Goal: Task Accomplishment & Management: Manage account settings

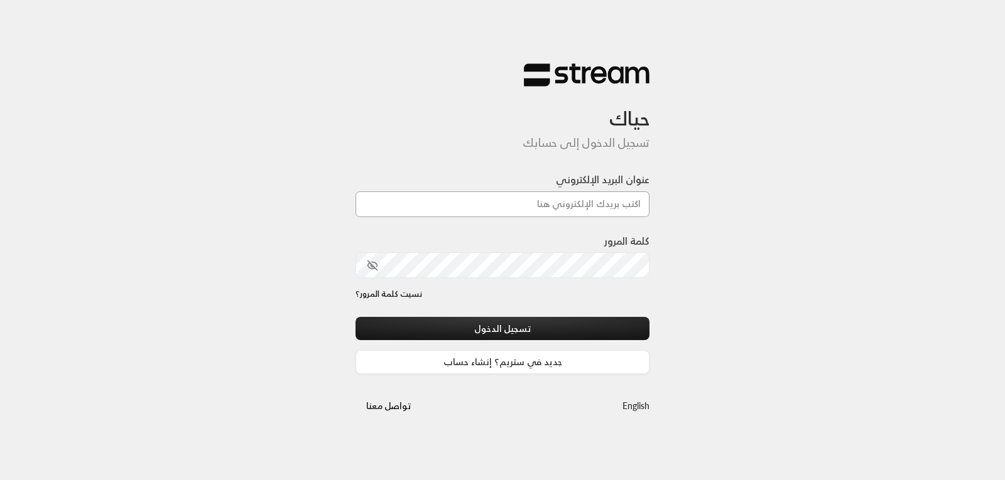
click at [612, 204] on input "عنوان البريد الإلكتروني" at bounding box center [502, 204] width 294 height 26
type input "[EMAIL_ADDRESS][DOMAIN_NAME]"
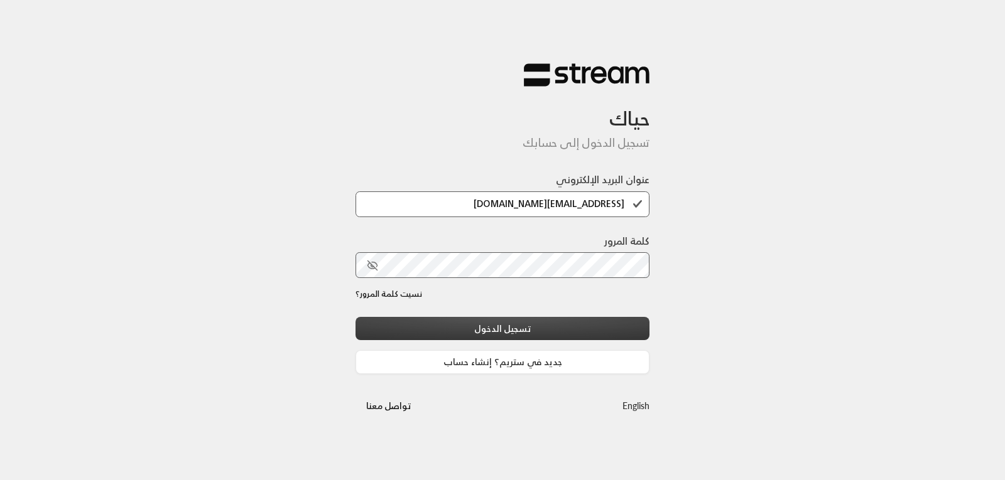
click at [540, 323] on button "تسجيل الدخول" at bounding box center [502, 328] width 294 height 23
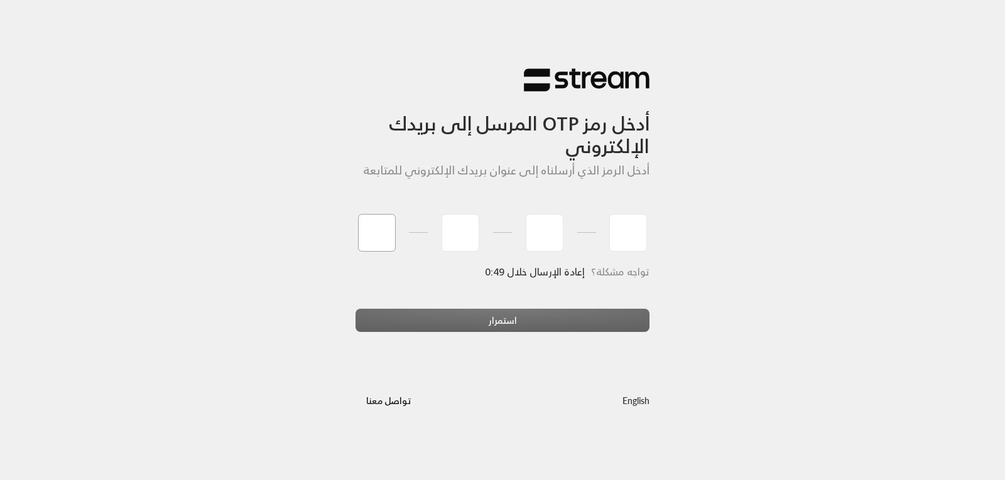
type input "8"
type input "4"
type input "1"
type input "2"
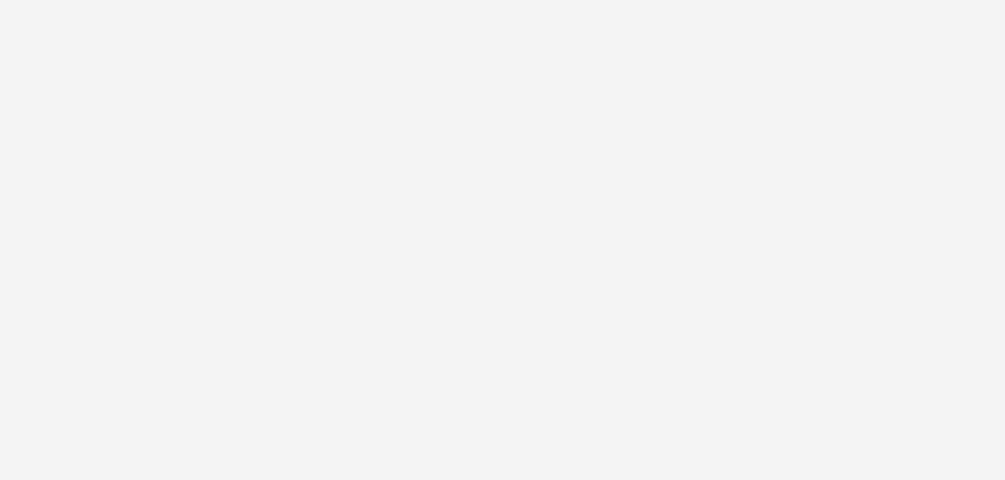
click at [598, 322] on div "أدخل رمز OTP المرسل إلى بريدك الإلكتروني أدخل الرمز الذي أرسلناه إلى عنوان بريد…" at bounding box center [502, 240] width 1005 height 480
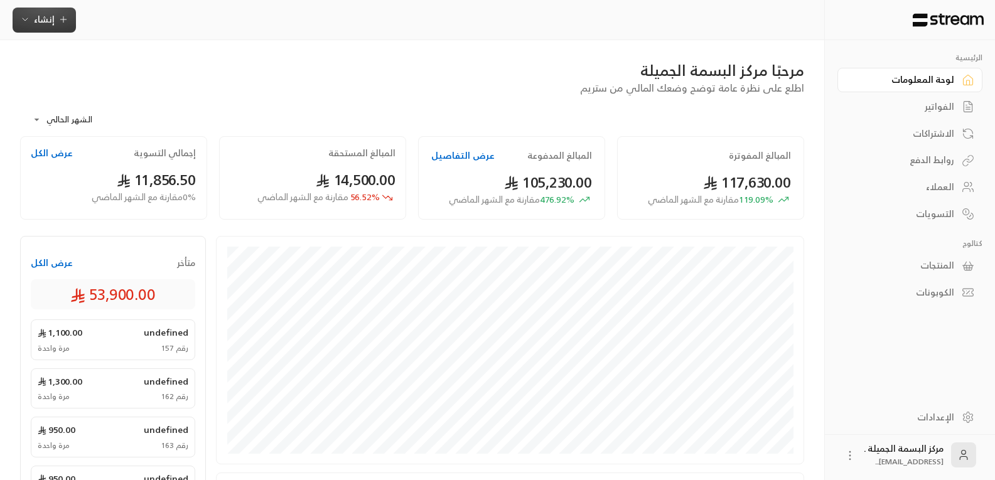
click at [53, 23] on span "إنشاء" at bounding box center [44, 19] width 21 height 16
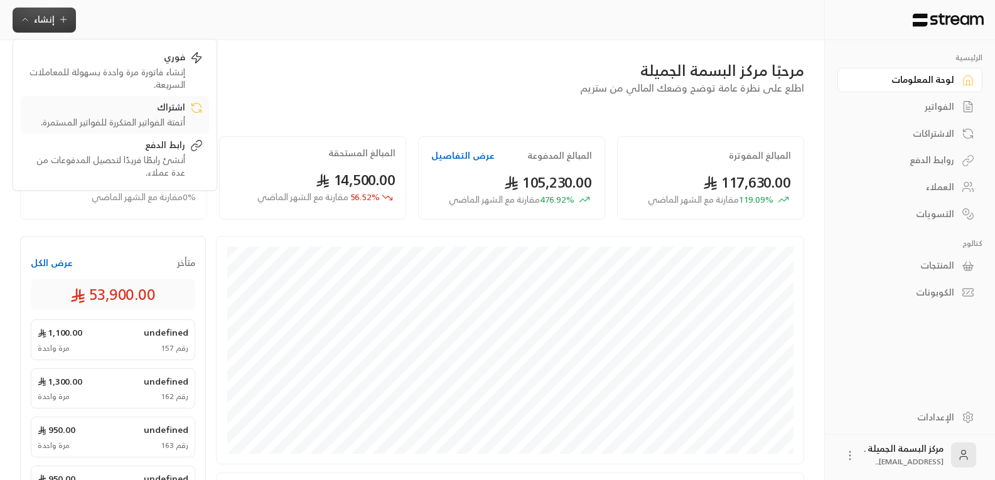
click at [169, 110] on div "اشتراك" at bounding box center [106, 108] width 158 height 15
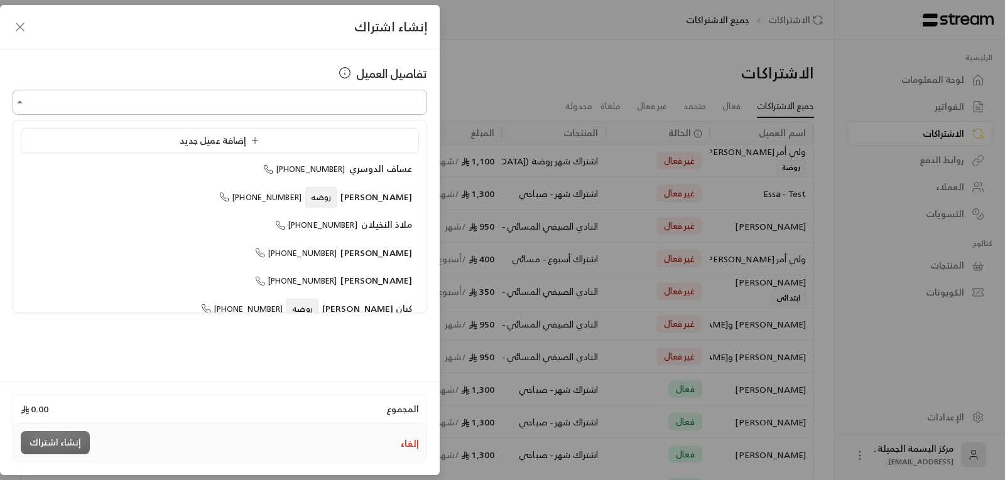
click at [254, 107] on input "اختر العميل" at bounding box center [220, 103] width 414 height 22
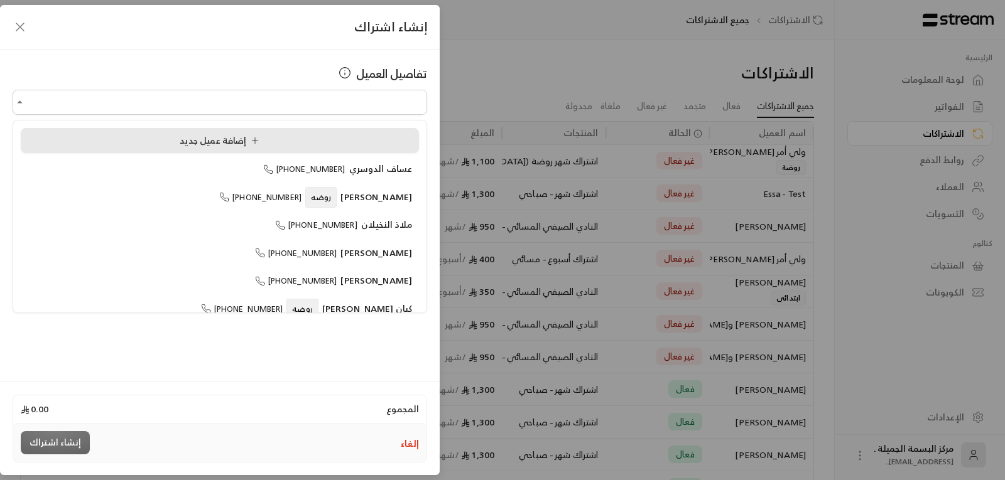
click at [186, 136] on span "إضافة عميل جديد" at bounding box center [222, 140] width 85 height 16
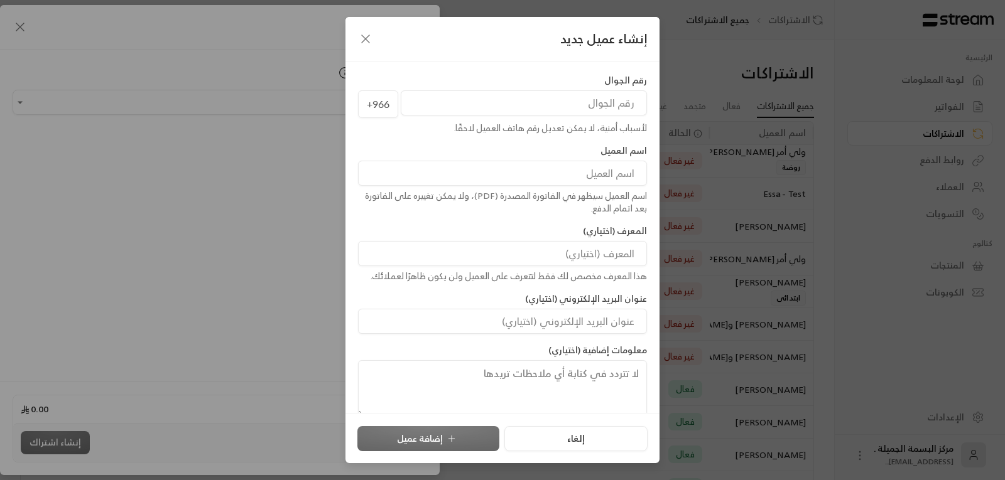
click at [487, 105] on input "tel" at bounding box center [524, 102] width 246 height 25
click at [488, 104] on input "tel" at bounding box center [524, 102] width 246 height 25
click at [604, 100] on input "tel" at bounding box center [524, 102] width 246 height 25
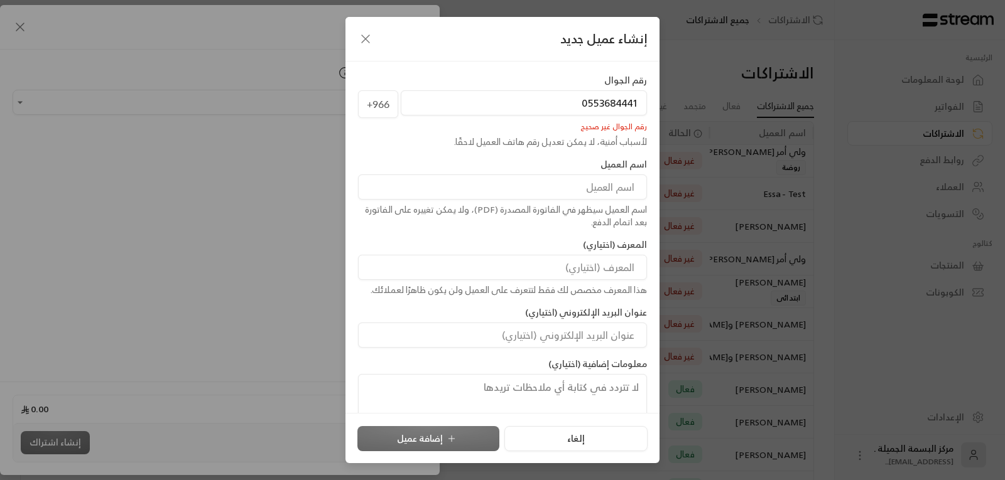
type input "0553684441"
click at [584, 188] on input at bounding box center [502, 187] width 289 height 25
type input "[PERSON_NAME]"
click at [549, 92] on input "0553684441" at bounding box center [524, 102] width 246 height 25
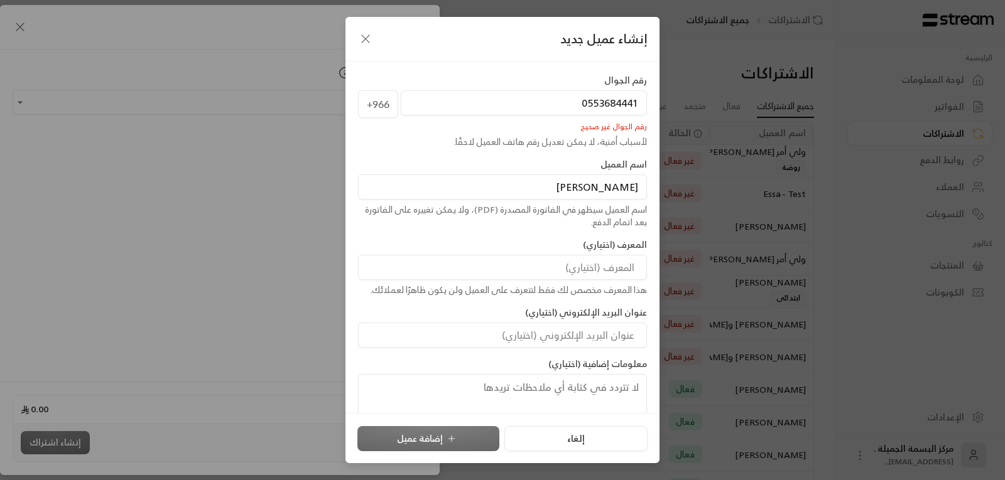
click at [549, 92] on input "0553684441" at bounding box center [524, 102] width 246 height 25
click at [586, 103] on input "0553684441" at bounding box center [524, 102] width 246 height 25
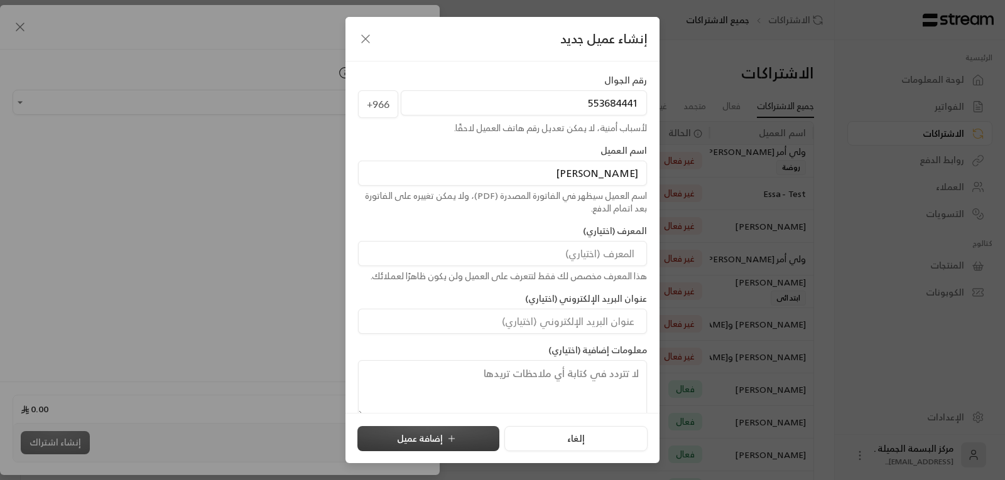
type input "553684441"
click at [415, 436] on button "إضافة عميل" at bounding box center [428, 438] width 142 height 25
type input "**********"
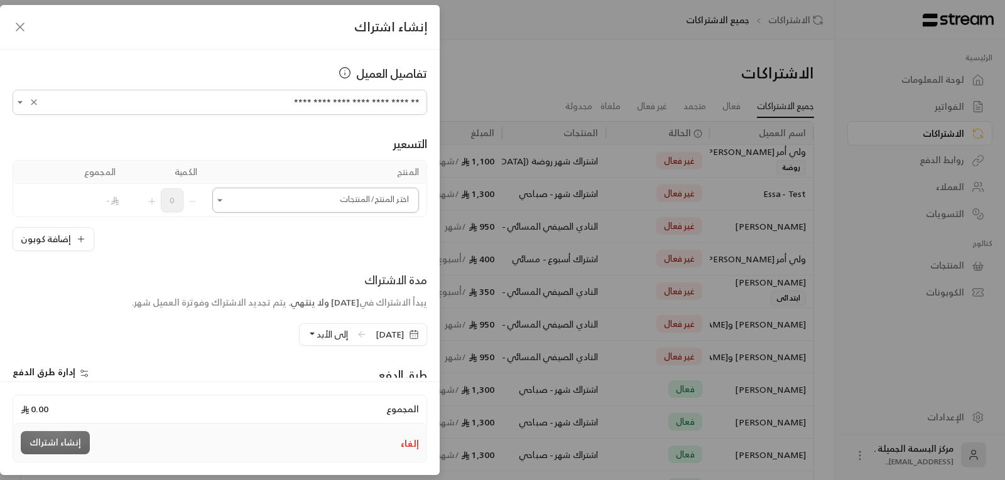
click at [399, 208] on input "اختر العميل" at bounding box center [315, 201] width 207 height 22
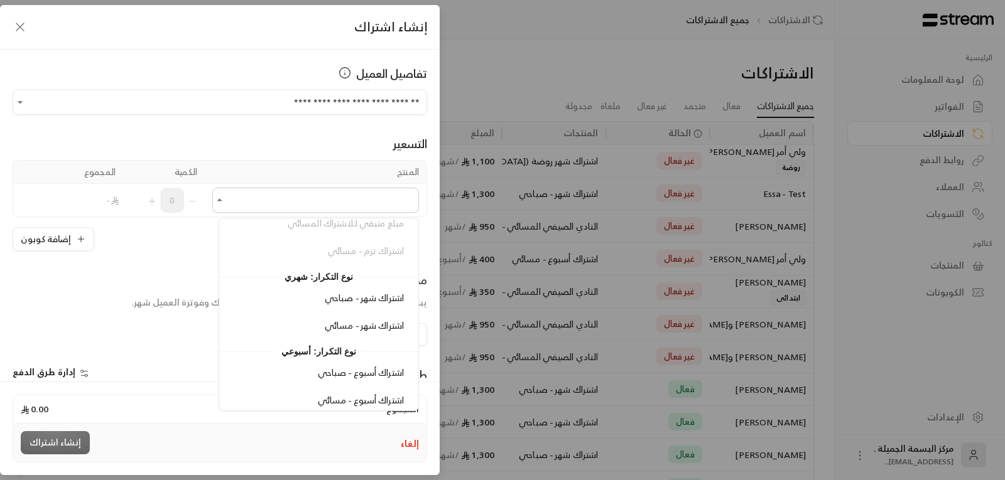
scroll to position [266, 0]
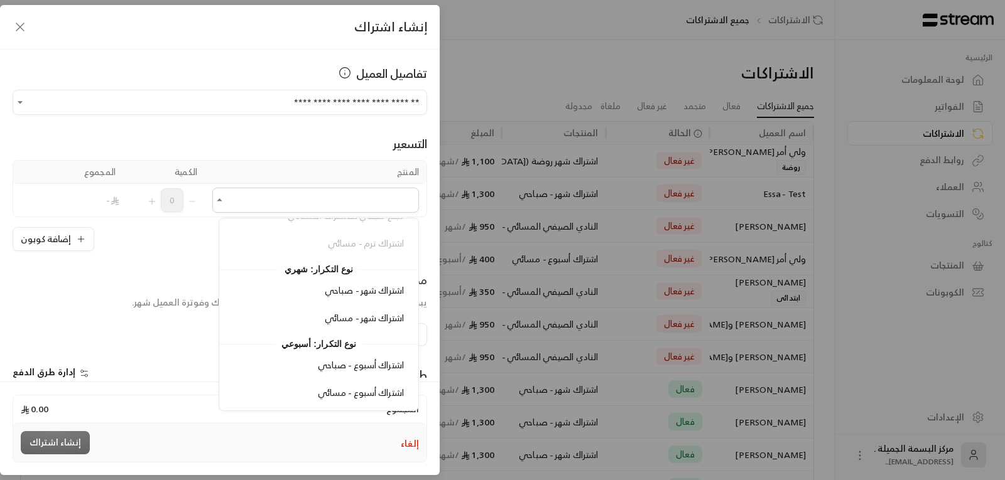
click at [354, 290] on span "اشتراك شهر - صباحي" at bounding box center [364, 291] width 79 height 16
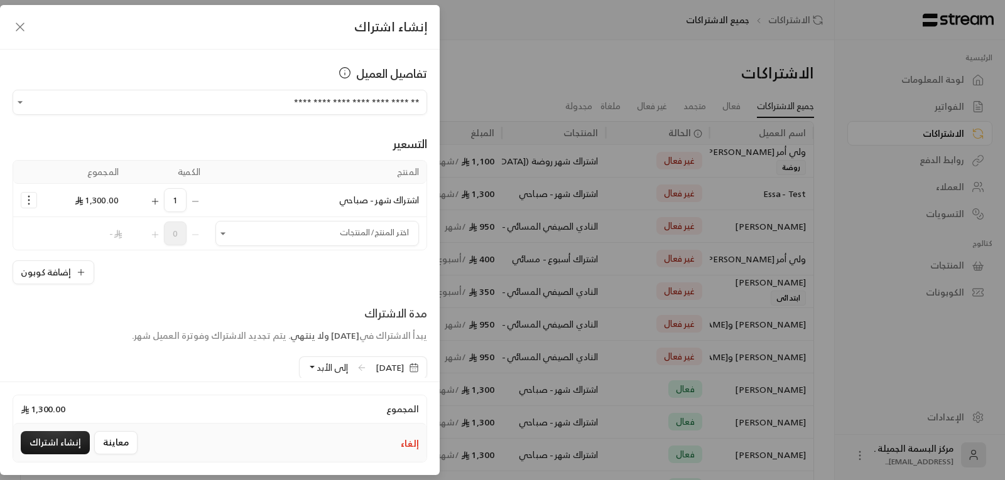
click at [316, 374] on span "إلى الأبد" at bounding box center [331, 368] width 31 height 16
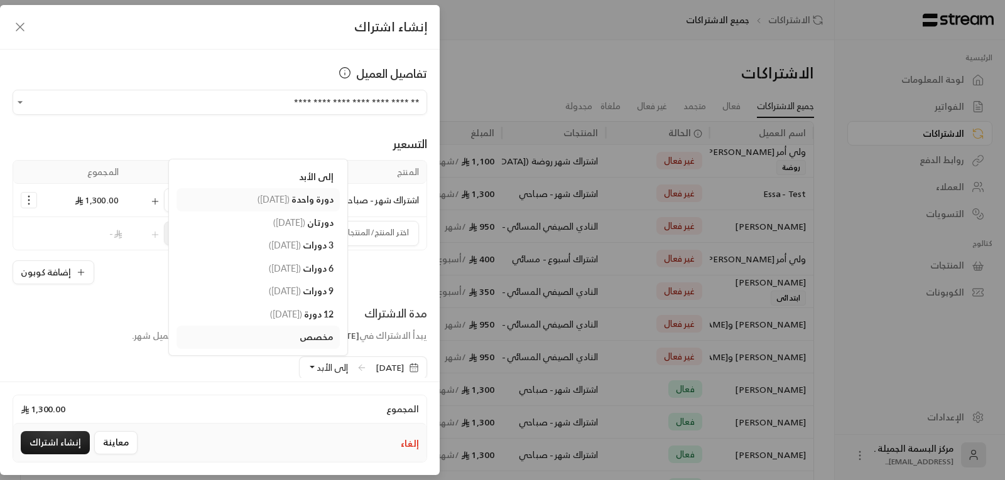
click at [291, 196] on span "دورة واحدة" at bounding box center [312, 199] width 42 height 11
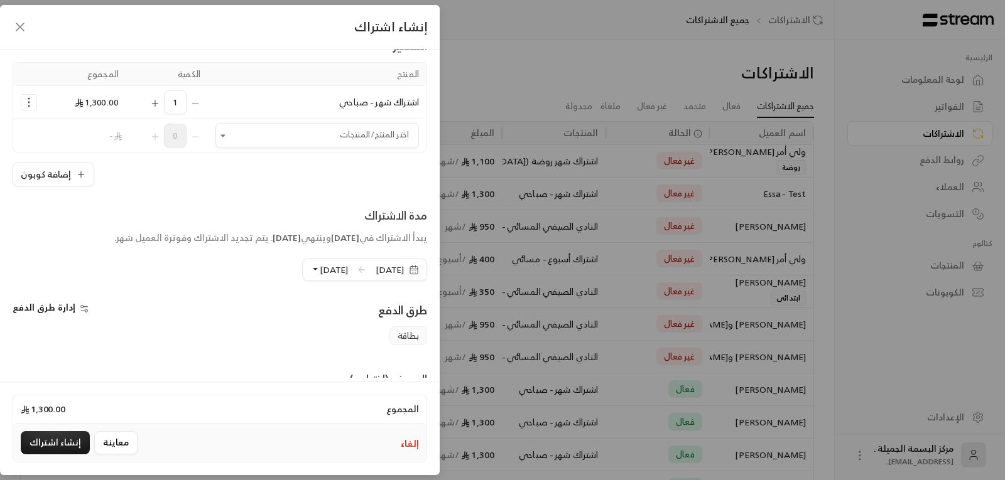
scroll to position [126, 0]
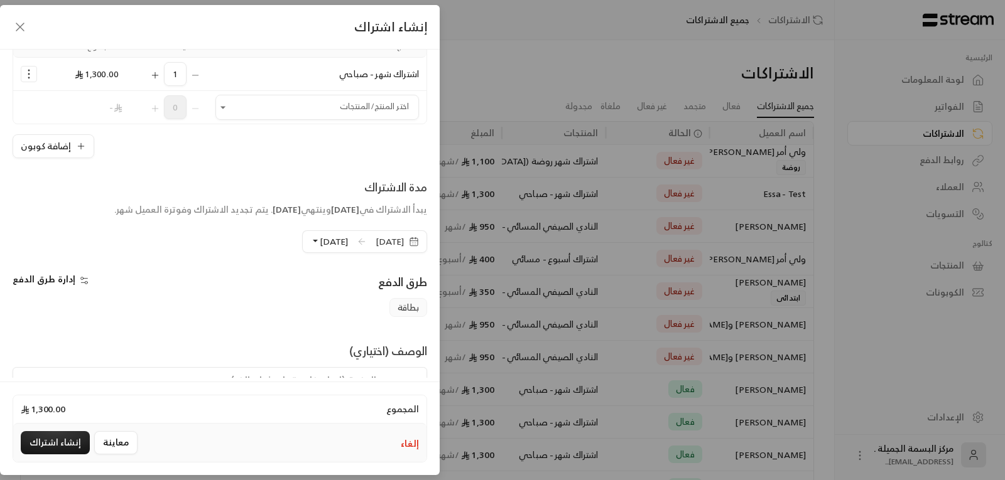
click at [381, 240] on span "[DATE]" at bounding box center [389, 241] width 28 height 13
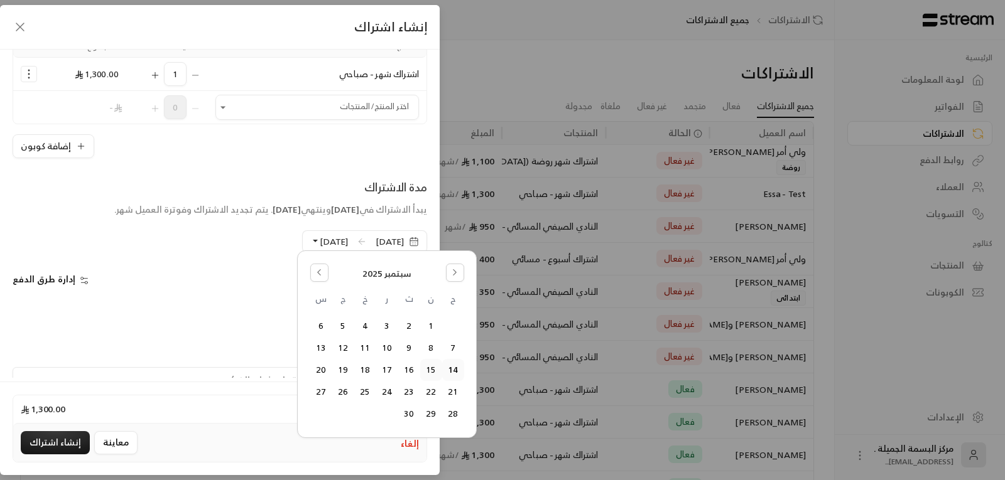
click at [426, 375] on button "15" at bounding box center [431, 370] width 21 height 21
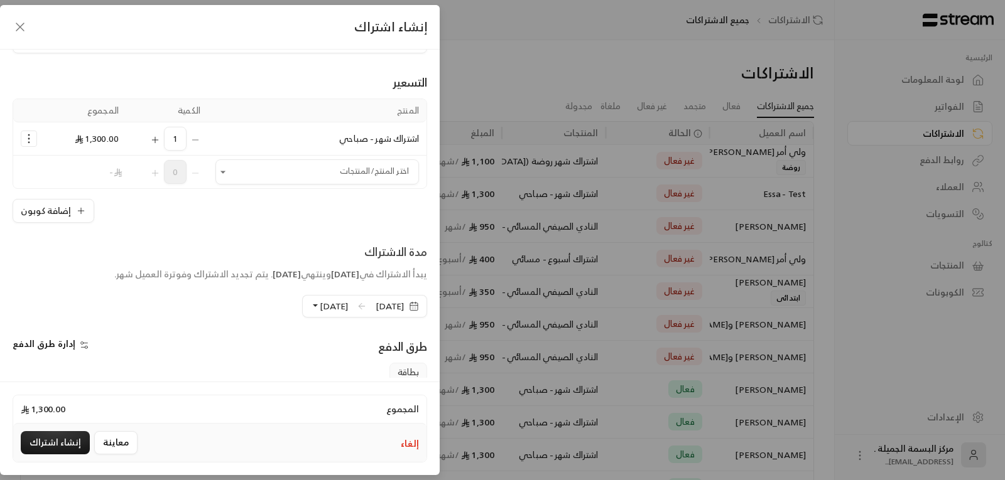
scroll to position [124, 0]
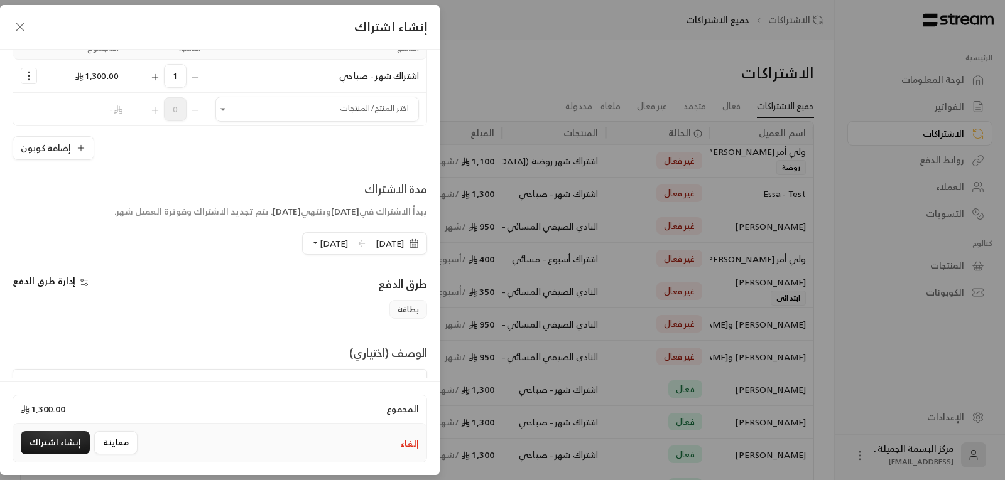
click at [310, 240] on button "[DATE]" at bounding box center [329, 243] width 38 height 21
click at [391, 304] on span "( [DATE] )" at bounding box center [407, 301] width 32 height 11
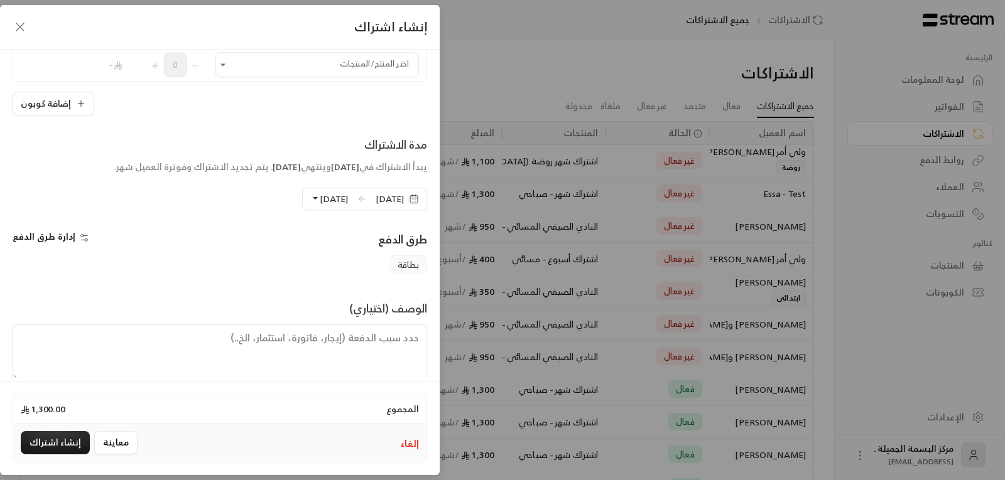
scroll to position [187, 0]
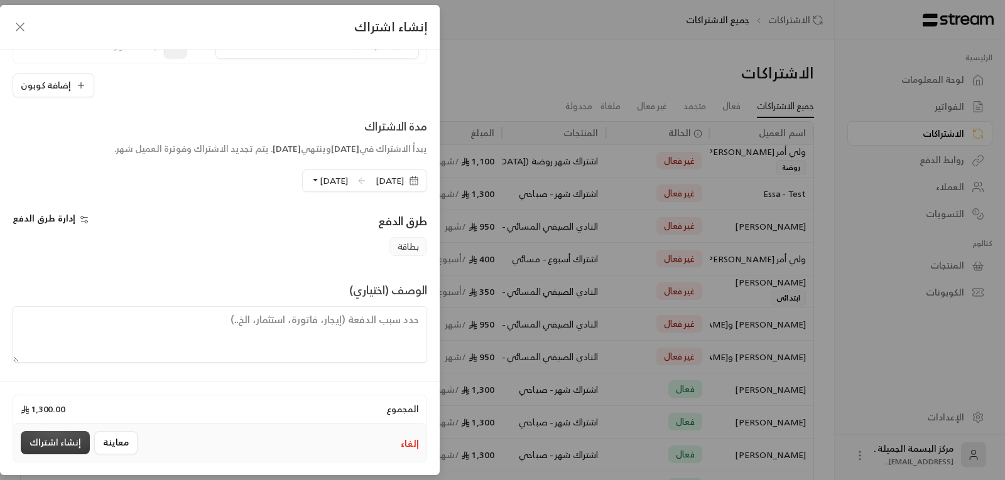
click at [66, 438] on button "إنشاء اشتراك" at bounding box center [55, 442] width 69 height 23
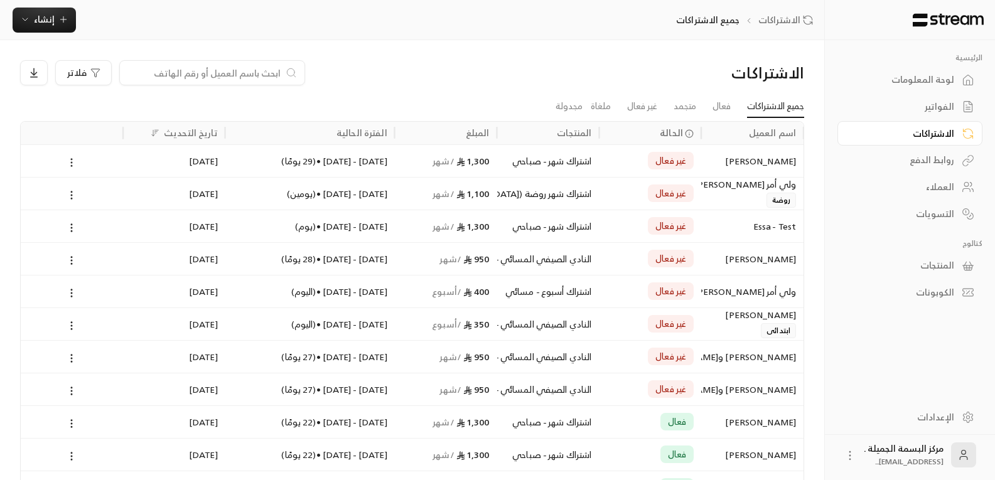
click at [67, 159] on icon at bounding box center [71, 162] width 11 height 11
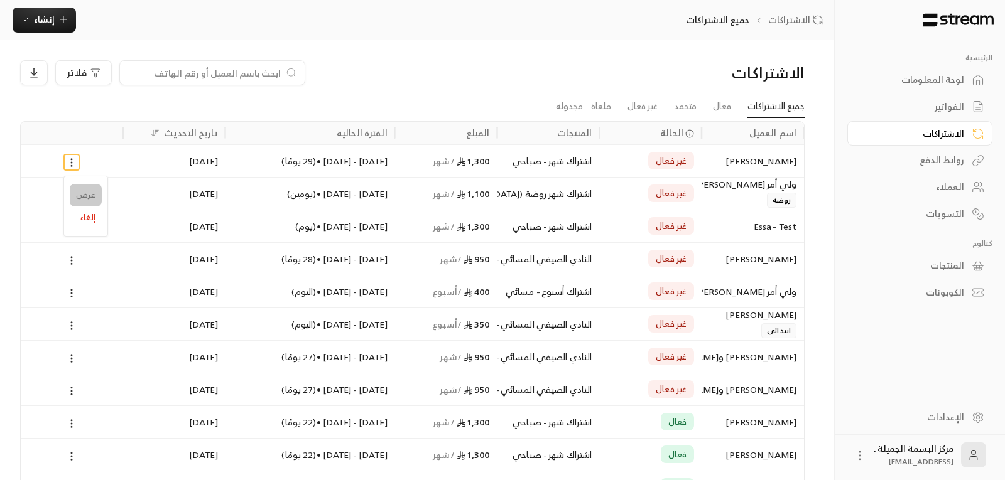
click at [77, 193] on link "عرض" at bounding box center [86, 195] width 32 height 23
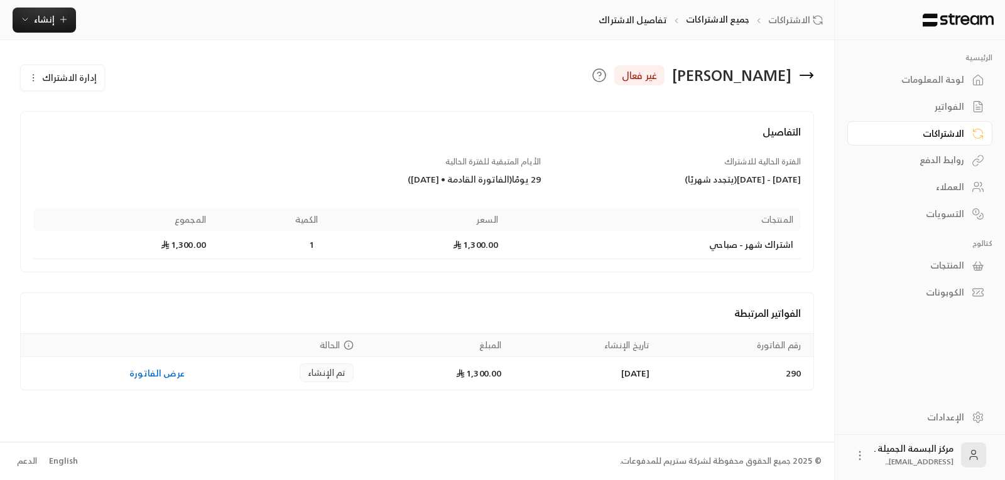
click at [764, 264] on div "التفاصيل الفترة الحالية للاشتراك [DATE] - [DATE] ( يتجدد شهريًا ) الأيام المتبق…" at bounding box center [417, 191] width 794 height 161
drag, startPoint x: 591, startPoint y: 77, endPoint x: 613, endPoint y: 105, distance: 35.8
click at [613, 105] on div "انقر للمزيد من المعلومات" at bounding box center [598, 103] width 79 height 12
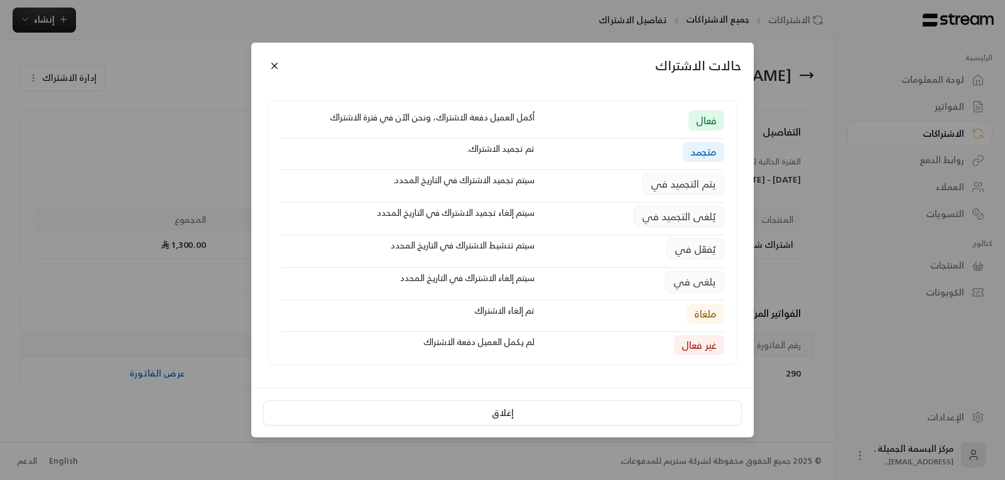
click at [795, 79] on div "حالات الاشتراك فعال أكمل العميل دفعة الاشتراك، ونحن الآن في فترة الاشتراك متجمد…" at bounding box center [502, 240] width 1005 height 480
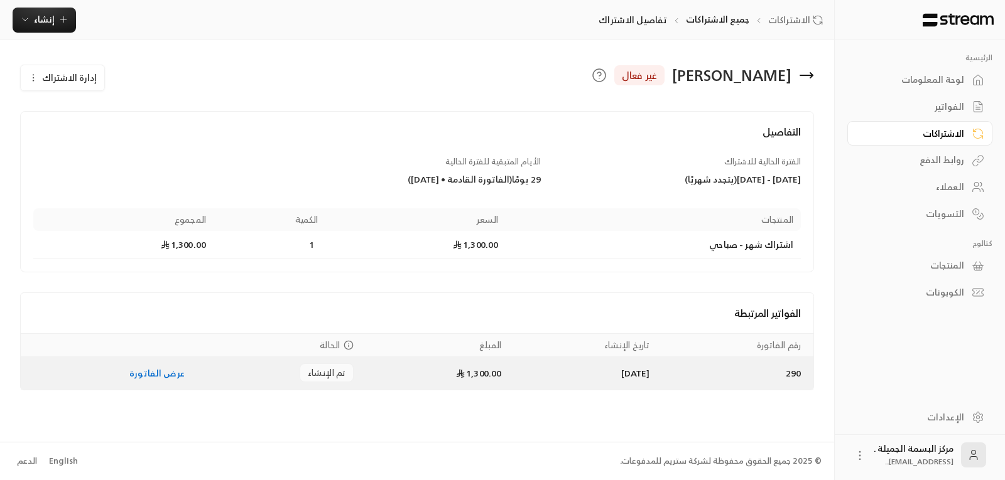
click at [139, 372] on link "عرض الفاتورة" at bounding box center [156, 373] width 55 height 16
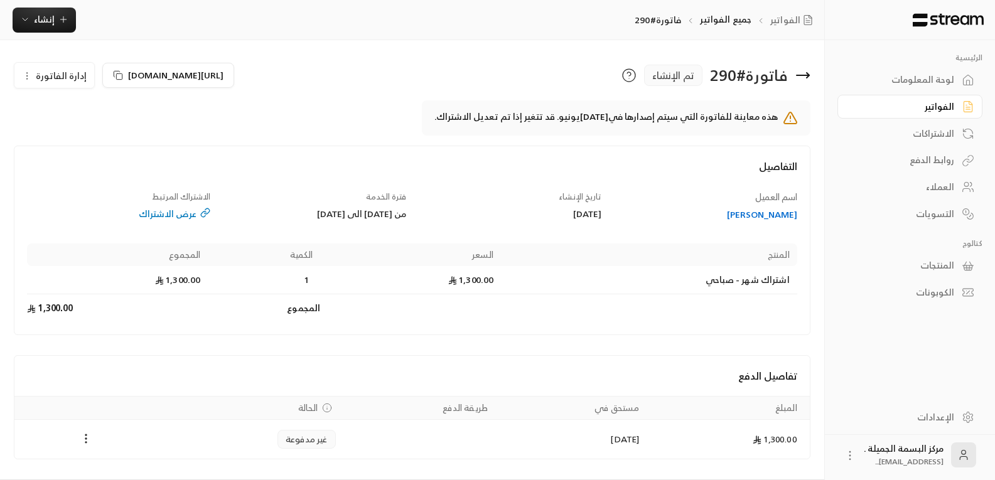
click at [799, 79] on icon at bounding box center [802, 75] width 15 height 15
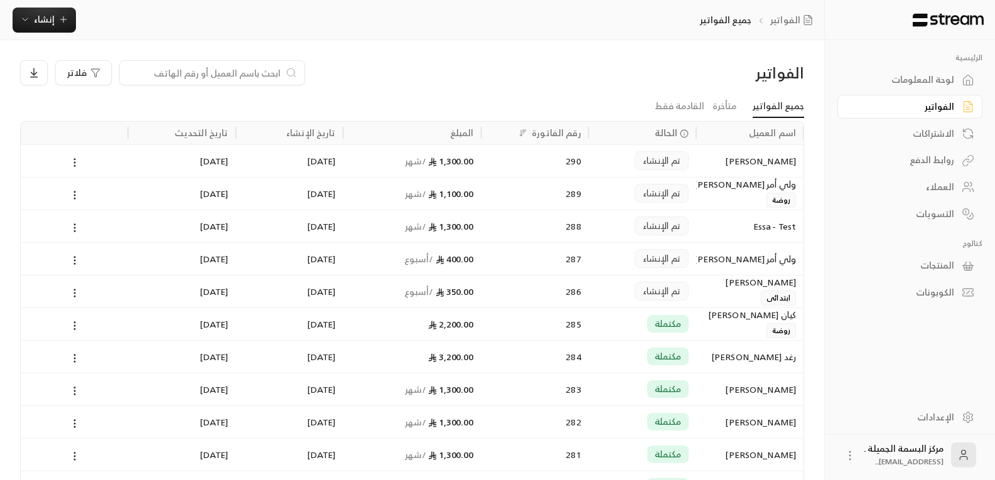
click at [414, 162] on span "/ شهر" at bounding box center [416, 161] width 22 height 16
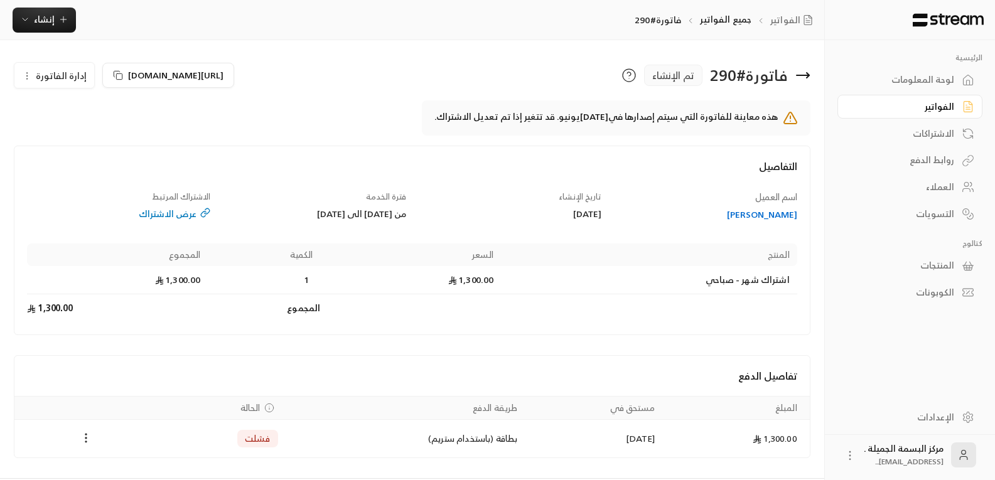
click at [803, 70] on icon at bounding box center [802, 75] width 15 height 15
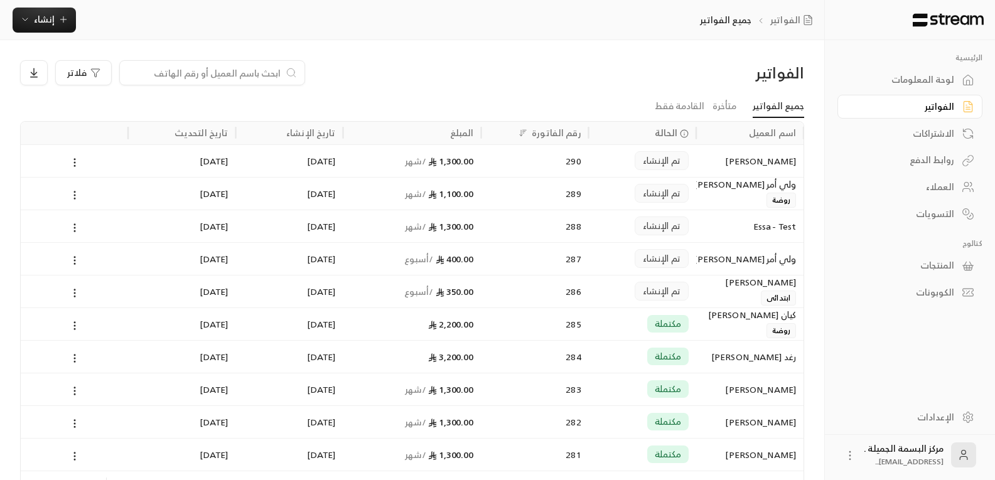
click at [653, 158] on span "تم الإنشاء" at bounding box center [662, 160] width 38 height 13
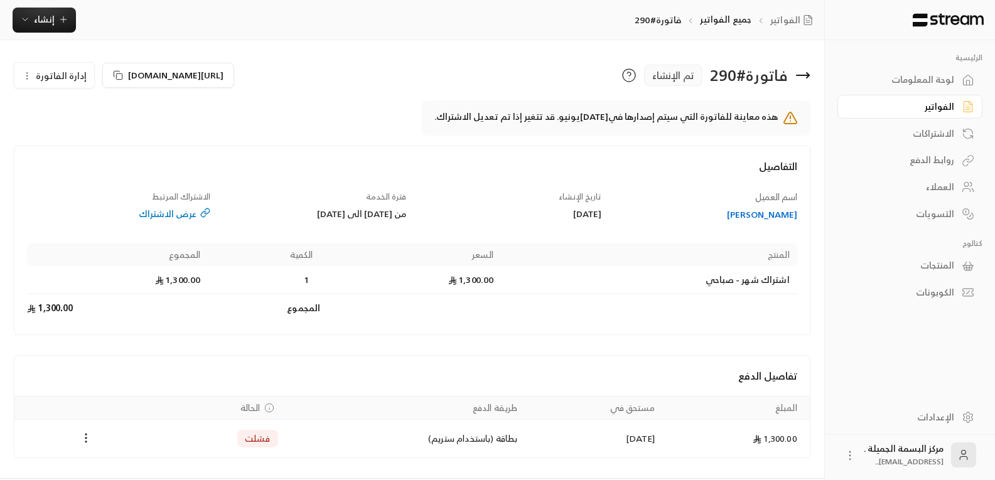
click at [802, 75] on icon at bounding box center [803, 75] width 13 height 0
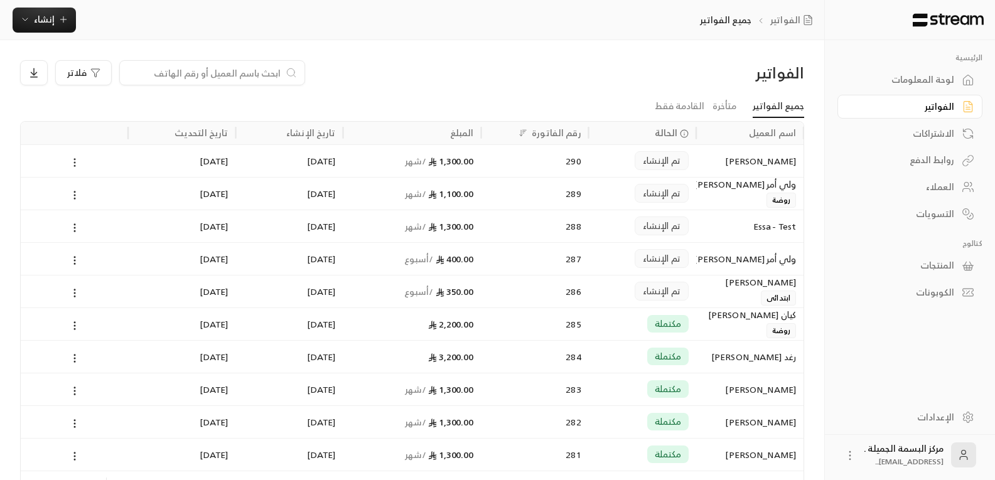
click at [70, 158] on icon at bounding box center [74, 162] width 11 height 11
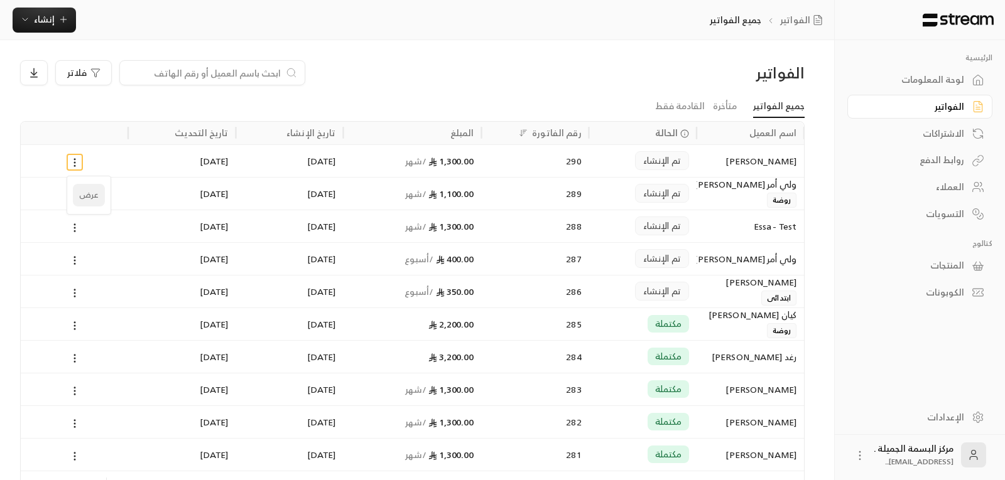
click at [86, 185] on li "عرض" at bounding box center [89, 195] width 32 height 23
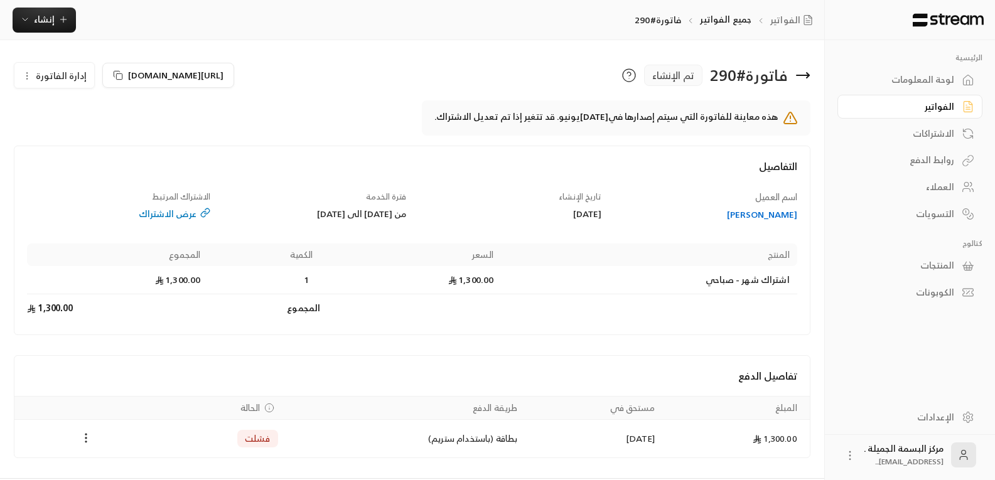
click at [62, 75] on span "إدارة الفاتورة" at bounding box center [61, 76] width 51 height 16
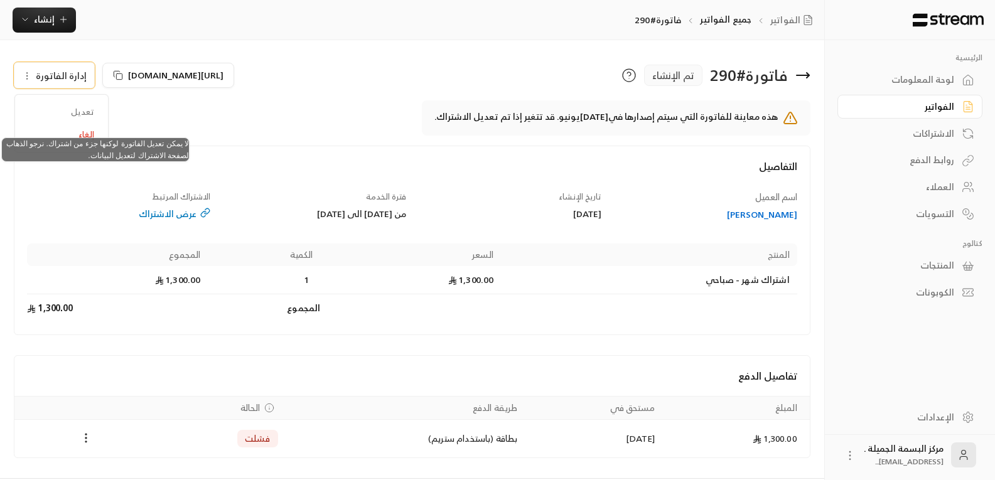
click at [68, 104] on span "تعديل" at bounding box center [62, 112] width 78 height 23
click at [80, 108] on span "تعديل" at bounding box center [62, 112] width 78 height 23
click at [85, 109] on span "تعديل" at bounding box center [62, 112] width 78 height 23
click at [85, 111] on span "تعديل" at bounding box center [62, 112] width 78 height 23
click at [85, 114] on span "تعديل" at bounding box center [62, 112] width 78 height 23
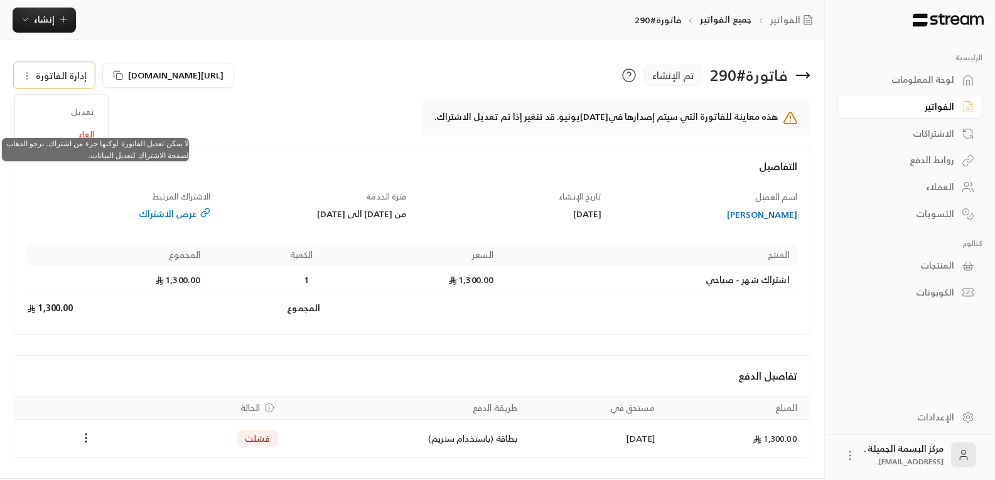
drag, startPoint x: 85, startPoint y: 114, endPoint x: 72, endPoint y: 109, distance: 14.3
click at [72, 109] on span "تعديل" at bounding box center [62, 112] width 78 height 23
click at [87, 112] on span "تعديل" at bounding box center [62, 112] width 78 height 23
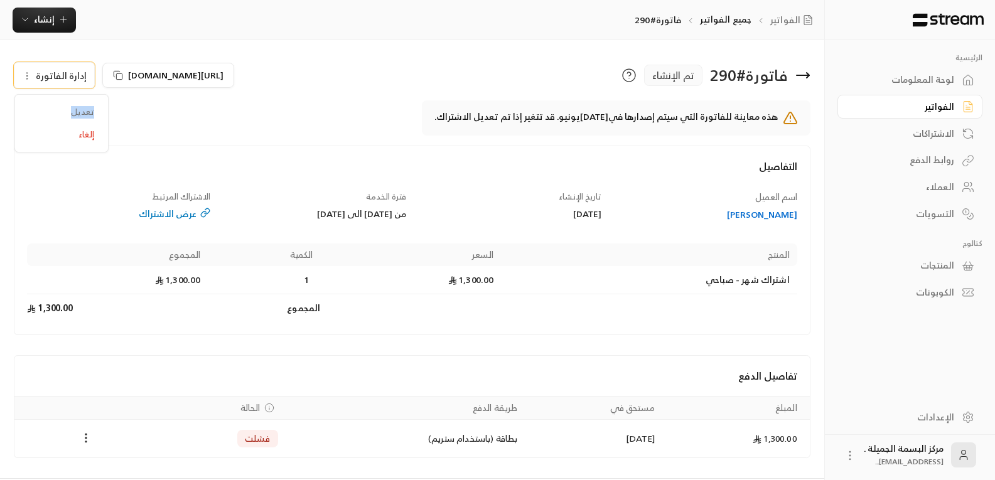
click at [183, 213] on div "عرض الاشتراك" at bounding box center [118, 214] width 183 height 13
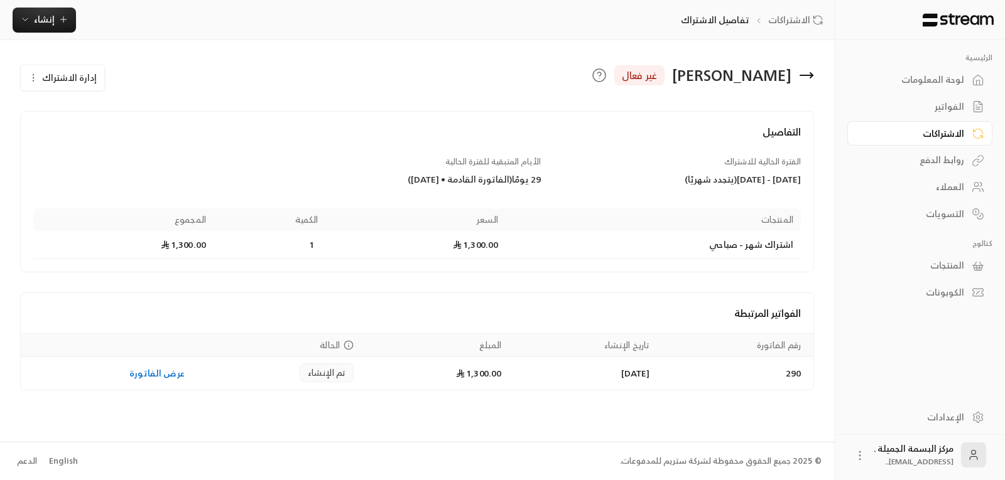
click at [807, 75] on icon at bounding box center [806, 75] width 15 height 15
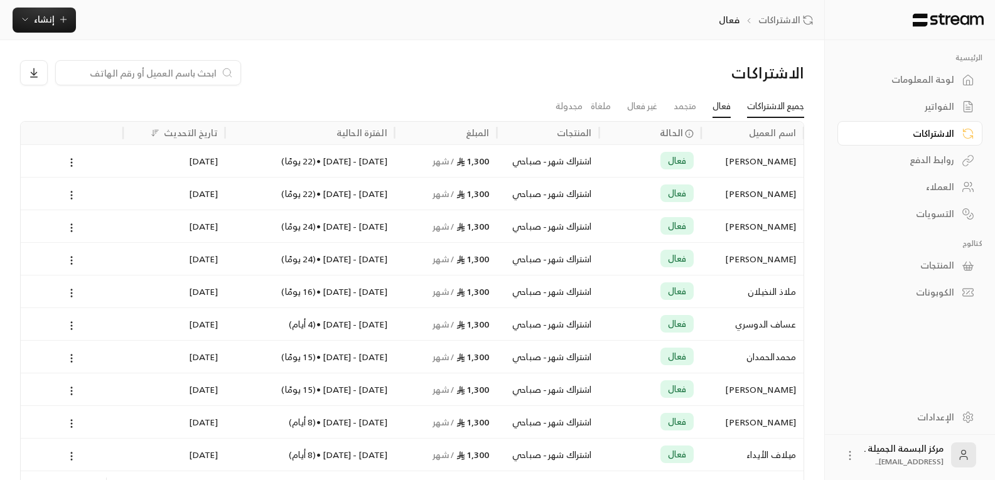
click at [757, 111] on link "جميع الاشتراكات" at bounding box center [775, 106] width 57 height 23
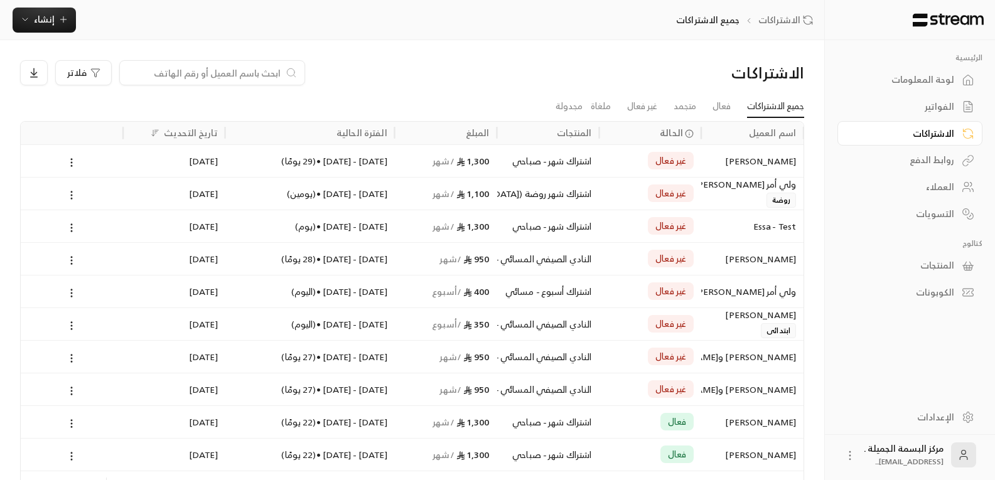
drag, startPoint x: 144, startPoint y: 163, endPoint x: 134, endPoint y: 158, distance: 11.0
click at [134, 158] on div "[DATE]" at bounding box center [174, 161] width 87 height 32
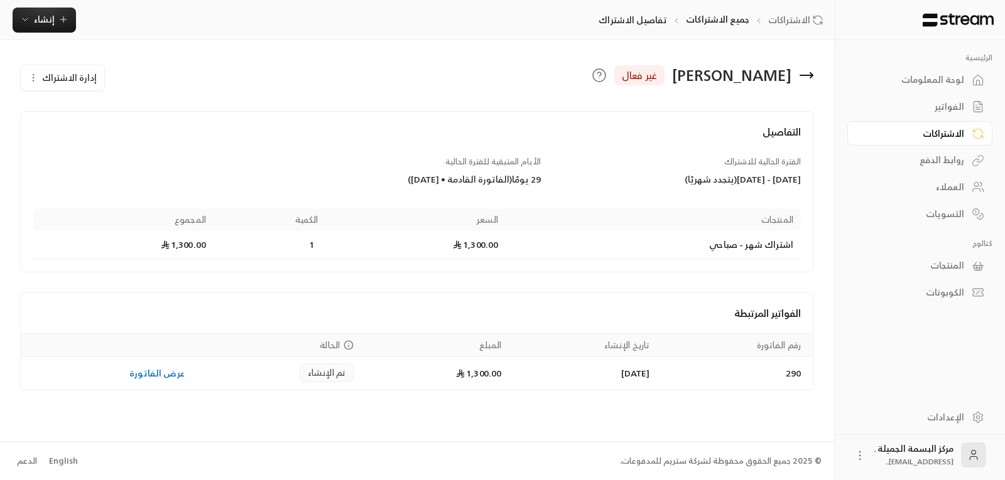
click at [733, 182] on div "[DATE] - [DATE] ( يتجدد شهريًا )" at bounding box center [676, 179] width 247 height 13
click at [717, 171] on div "الفترة الحالية للاشتراك [DATE] - [DATE] ( يتجدد شهريًا )" at bounding box center [677, 171] width 260 height 30
click at [811, 77] on icon at bounding box center [811, 75] width 3 height 5
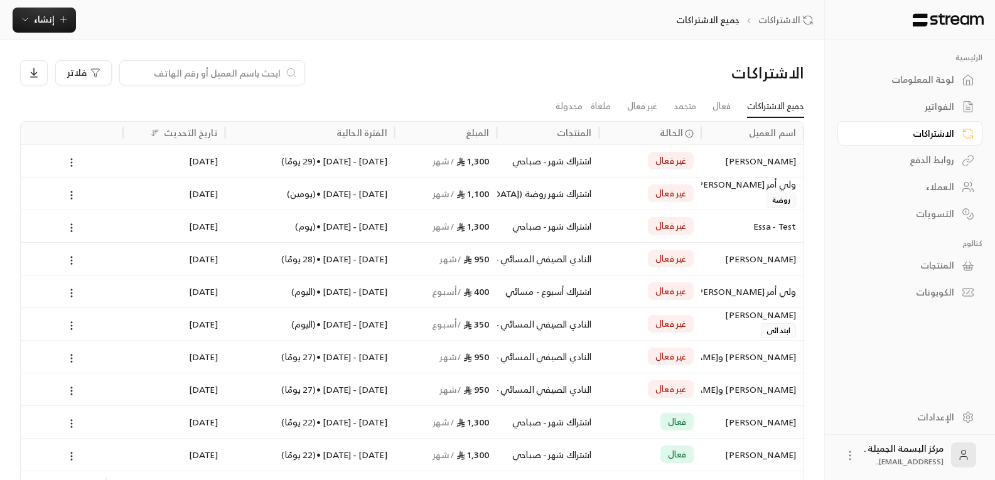
click at [65, 163] on button at bounding box center [72, 162] width 14 height 14
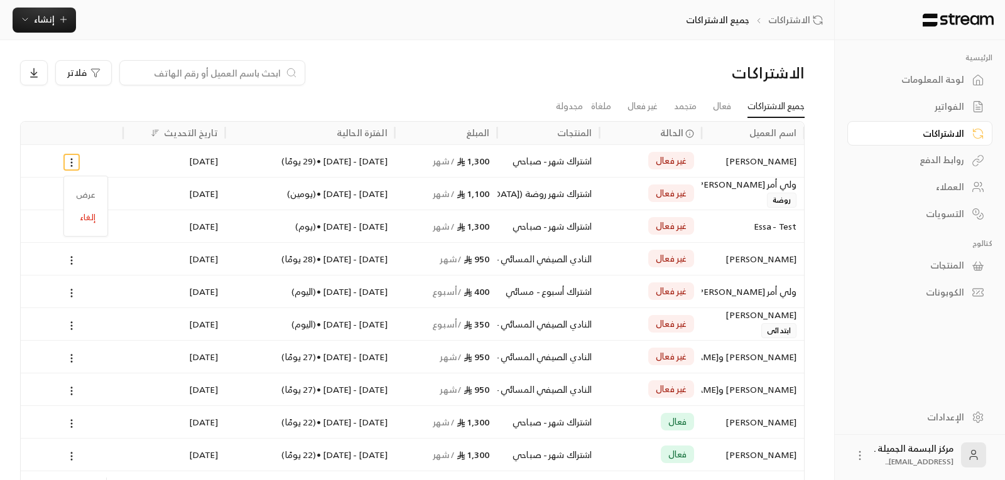
click at [77, 161] on div at bounding box center [502, 240] width 1005 height 480
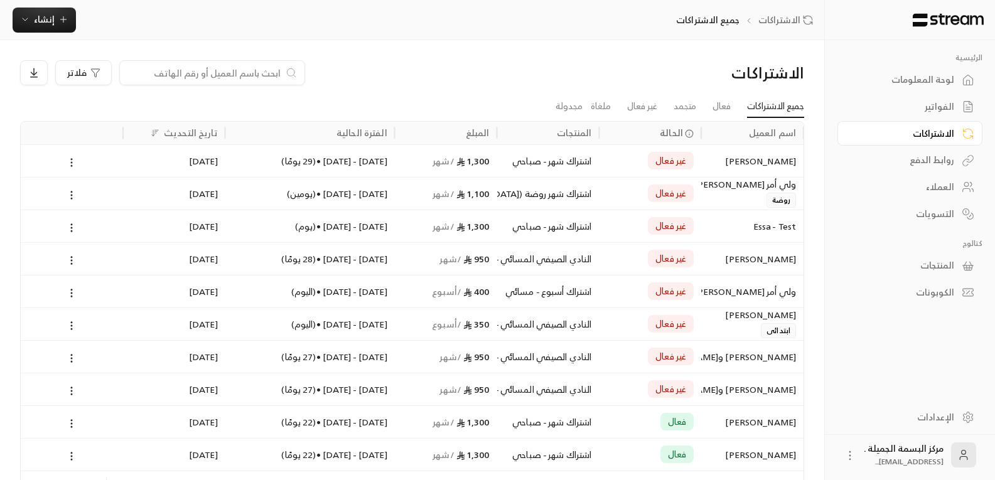
click at [78, 161] on button at bounding box center [72, 162] width 14 height 14
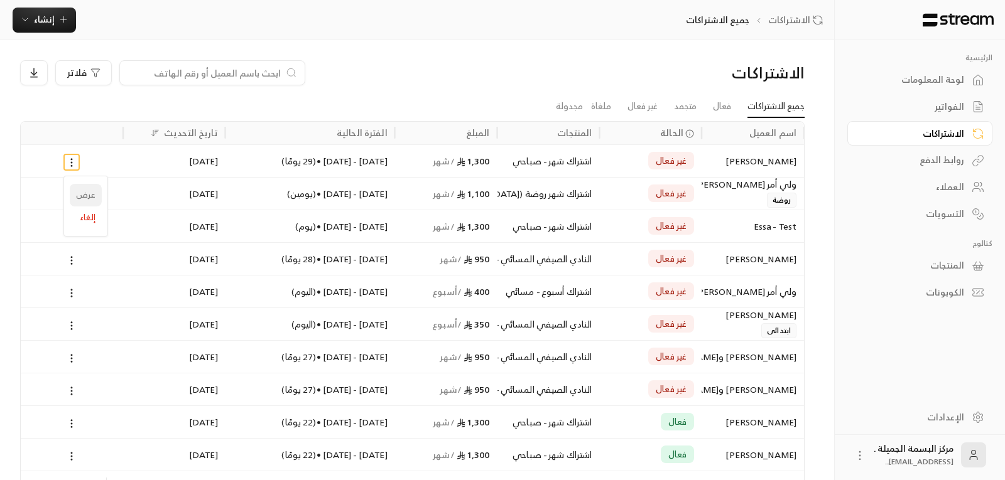
click at [81, 192] on link "عرض" at bounding box center [86, 195] width 32 height 23
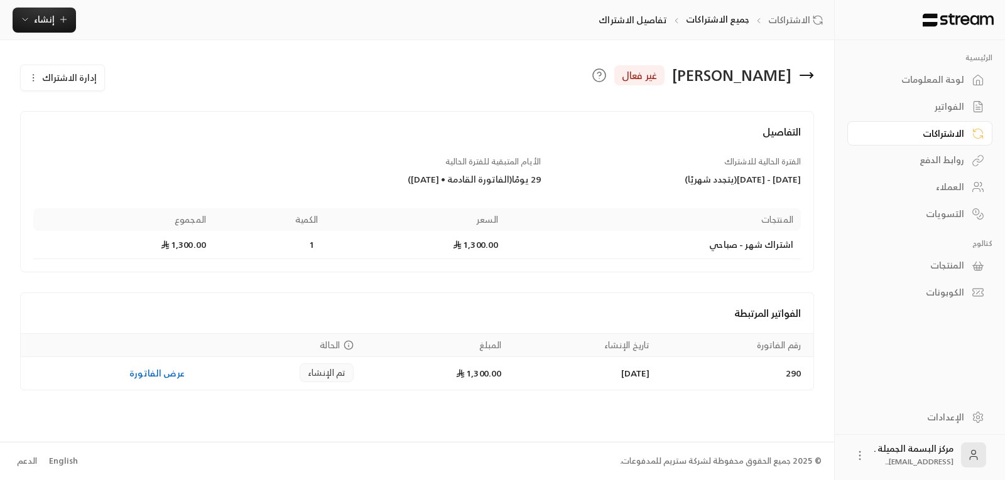
click at [812, 74] on icon at bounding box center [811, 75] width 3 height 5
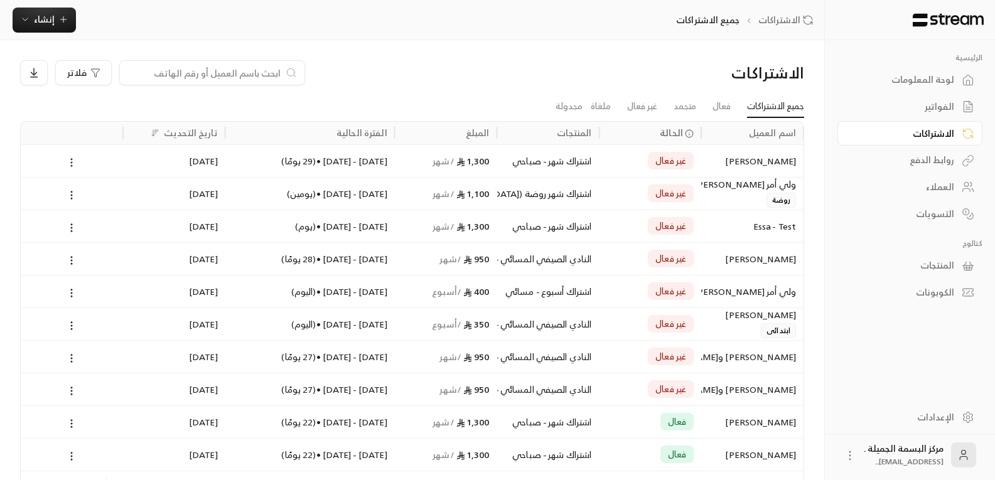
click at [69, 163] on icon at bounding box center [71, 162] width 11 height 11
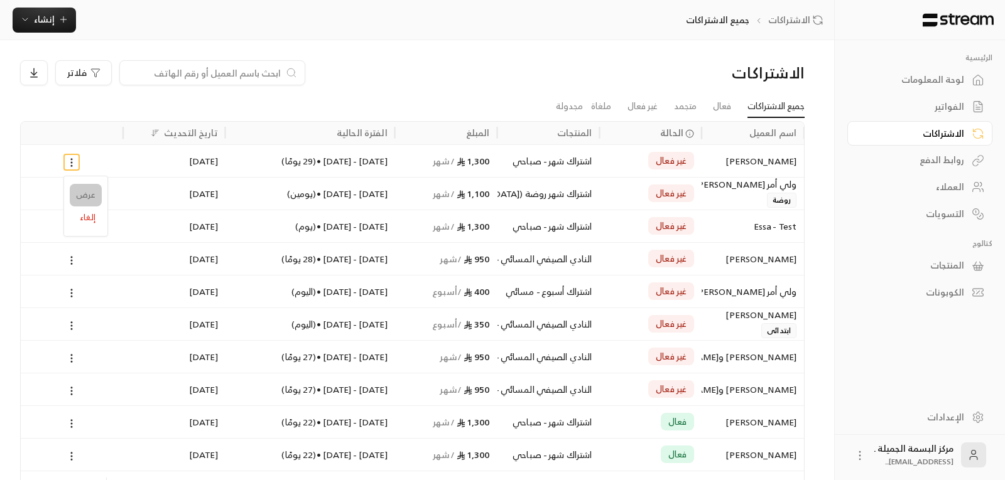
click at [83, 199] on link "عرض" at bounding box center [86, 195] width 32 height 23
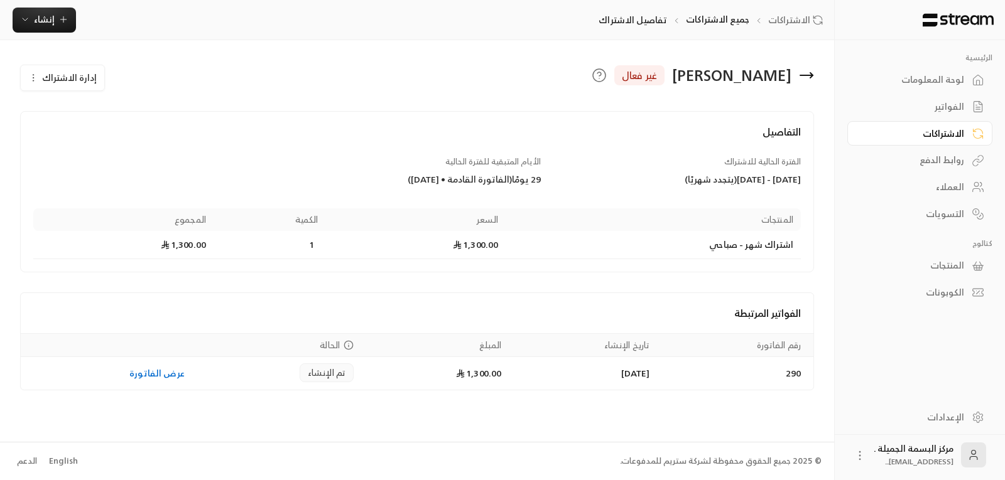
click at [48, 80] on span "إدارة الاشتراك" at bounding box center [69, 78] width 55 height 16
click at [126, 119] on span "تعديل الاشتراك" at bounding box center [129, 114] width 63 height 11
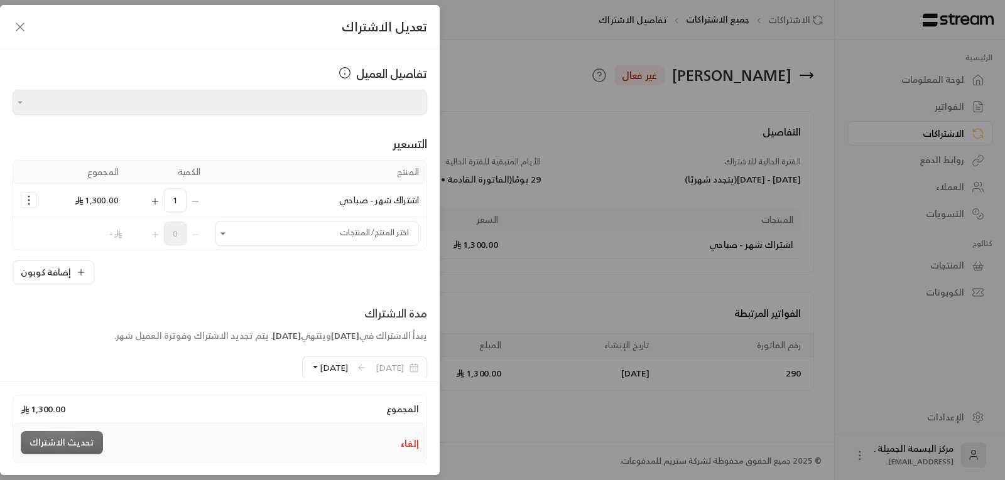
type input "**********"
click at [135, 449] on button "معاينة" at bounding box center [128, 442] width 43 height 23
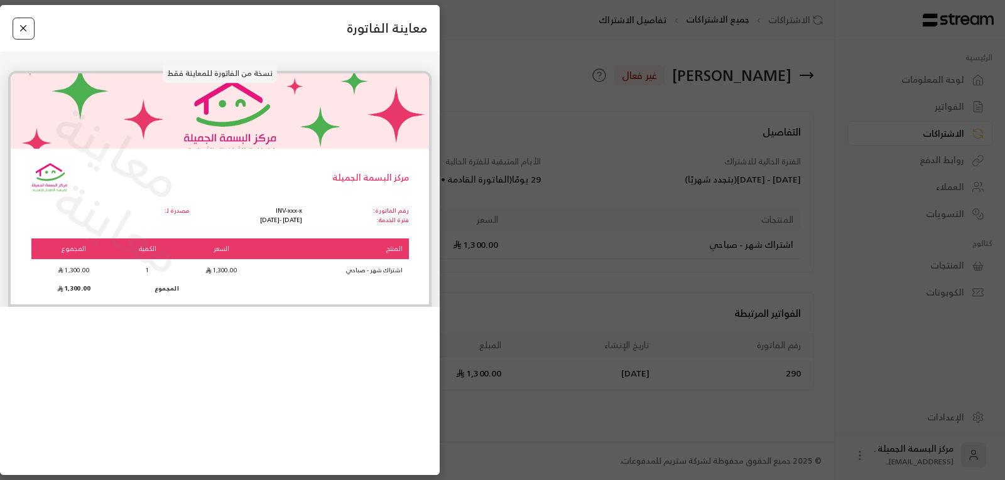
click at [33, 24] on button "Close" at bounding box center [24, 29] width 22 height 22
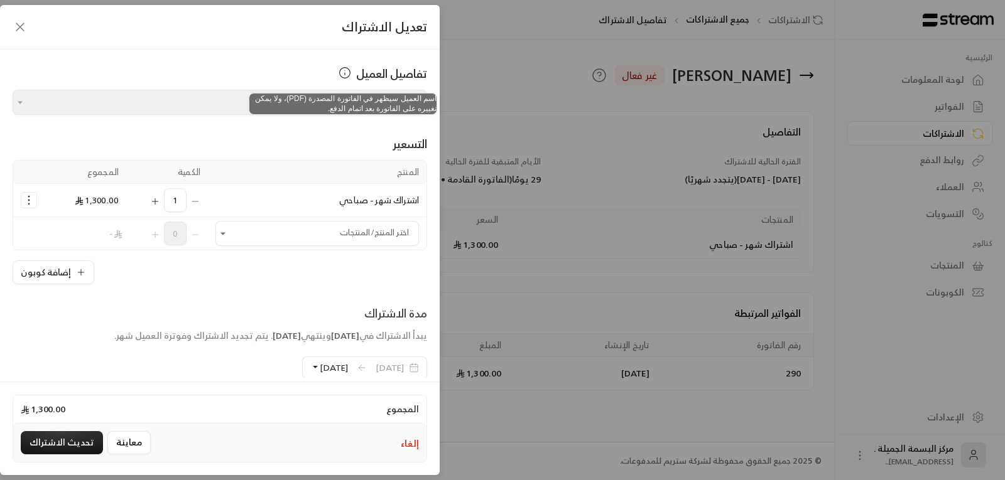
click at [341, 73] on icon at bounding box center [344, 73] width 13 height 13
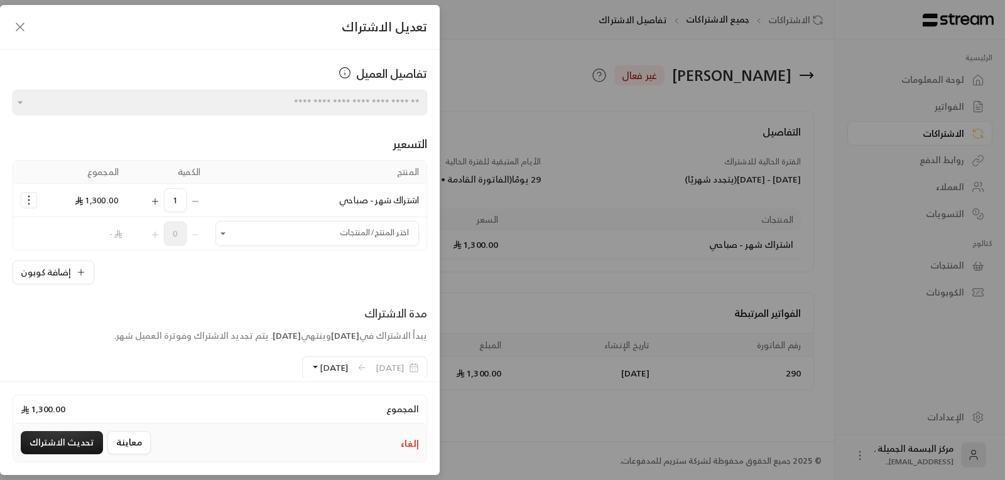
click at [419, 445] on div "إلغاء معاينة تحديث الاشتراك" at bounding box center [219, 443] width 413 height 38
click at [417, 444] on button "إلغاء" at bounding box center [410, 444] width 18 height 13
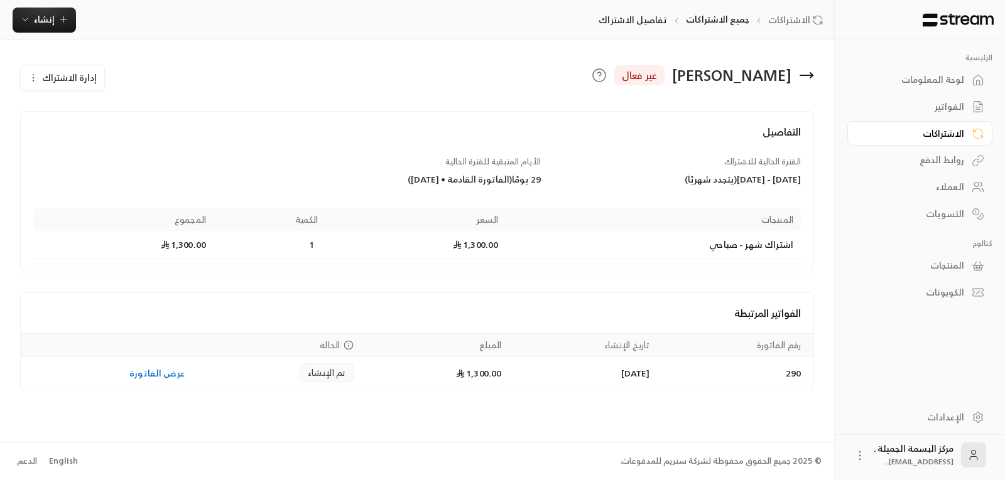
click at [809, 75] on icon at bounding box center [806, 75] width 13 height 0
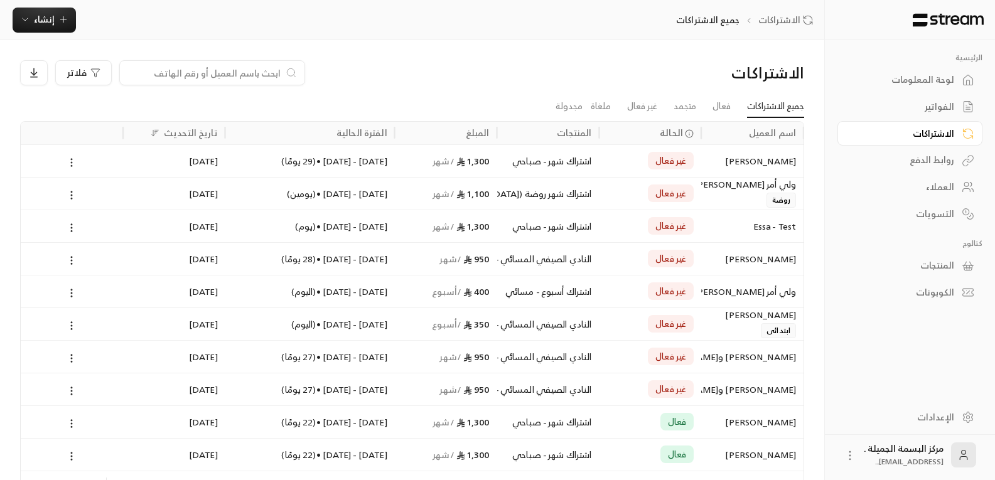
drag, startPoint x: 771, startPoint y: 165, endPoint x: 69, endPoint y: 164, distance: 701.9
click at [69, 164] on icon at bounding box center [71, 162] width 11 height 11
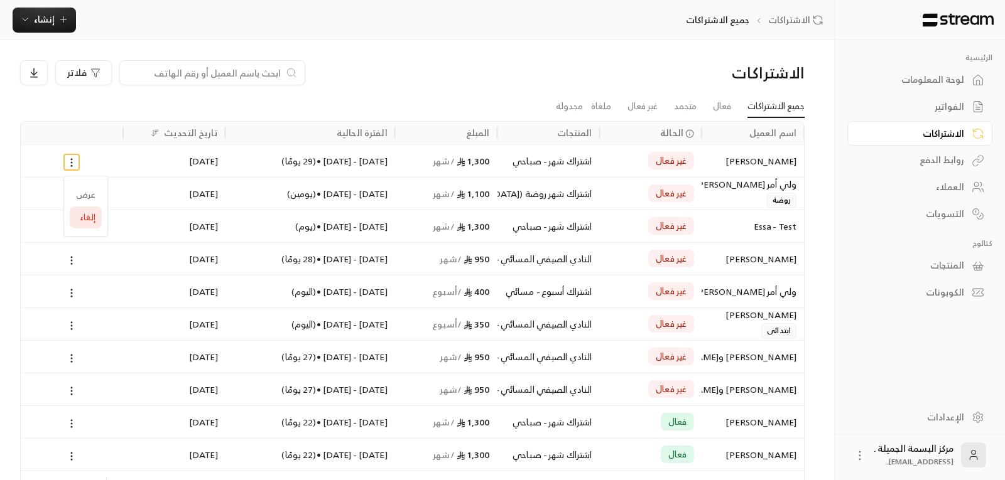
click at [79, 220] on li "إلغاء" at bounding box center [86, 218] width 32 height 23
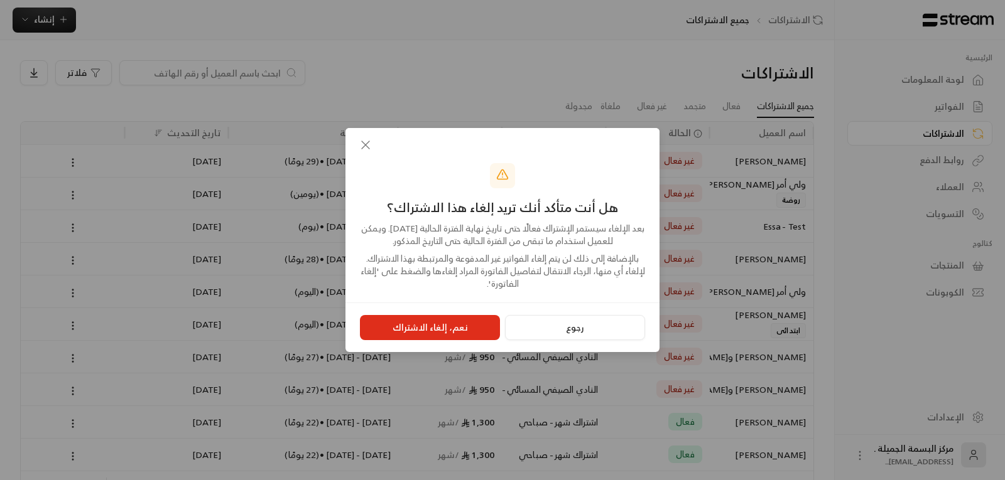
click at [434, 325] on button "نعم، إلغاء الاشتراك" at bounding box center [430, 327] width 140 height 25
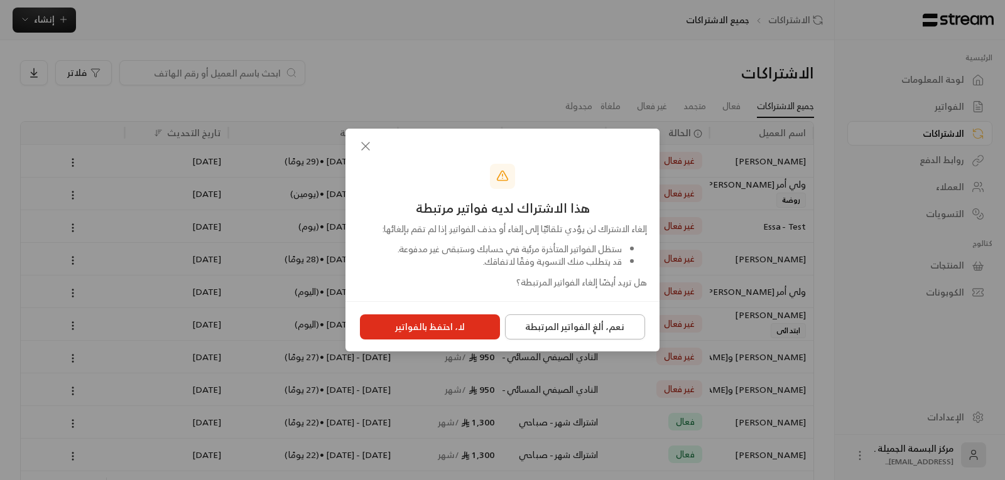
click at [558, 326] on button "نعم، ألغِ الفواتير المرتبطة" at bounding box center [575, 327] width 140 height 25
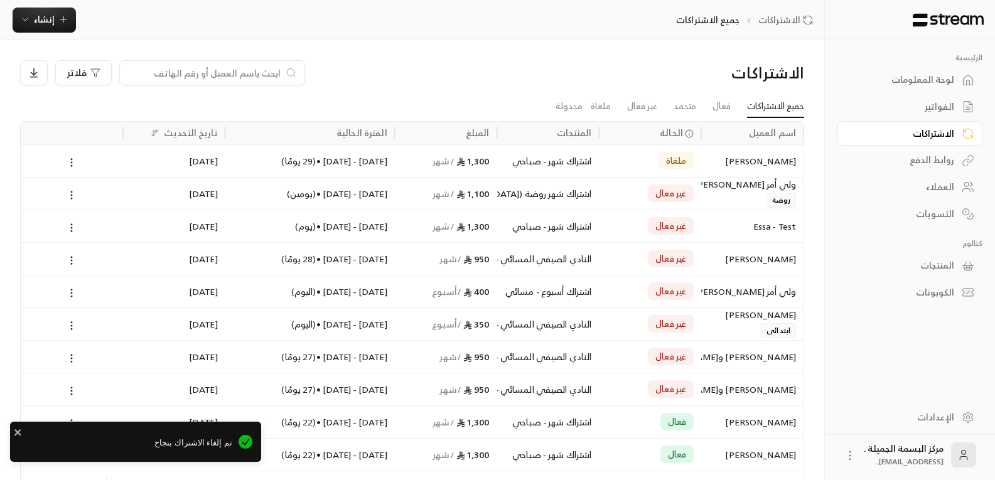
drag, startPoint x: 497, startPoint y: 156, endPoint x: 511, endPoint y: 171, distance: 20.4
click at [511, 171] on div "اشتراك شهر - صباحي" at bounding box center [548, 161] width 87 height 32
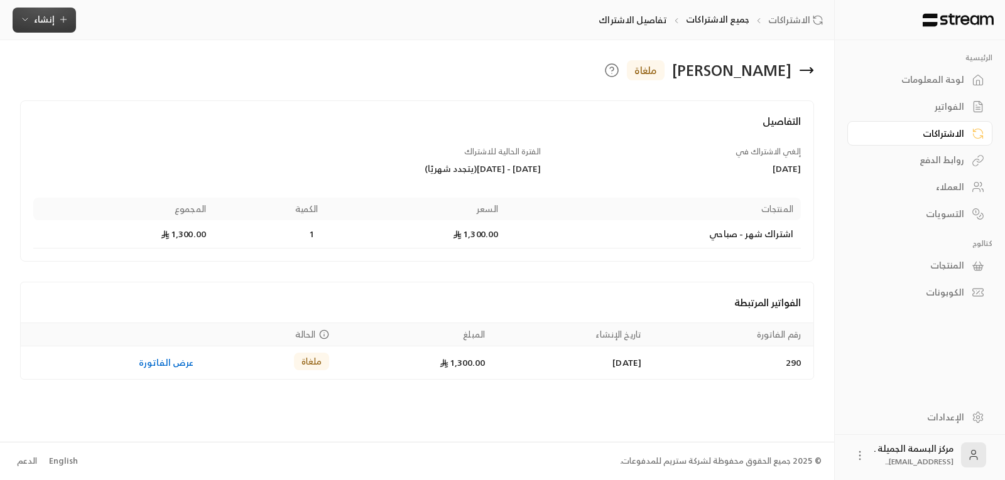
click at [55, 21] on span "إنشاء" at bounding box center [44, 19] width 48 height 16
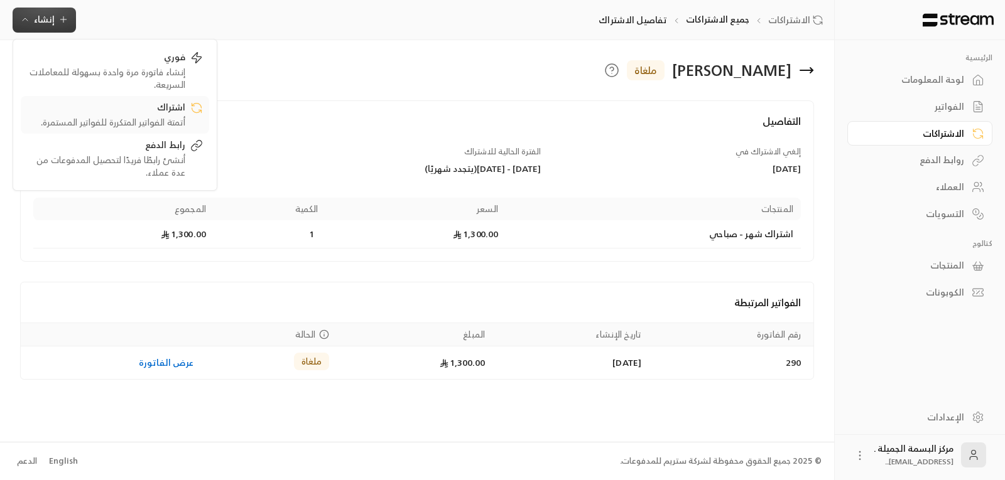
click at [149, 117] on div "أتمتة الفواتير المتكررة للفواتير المستمرة." at bounding box center [106, 122] width 158 height 13
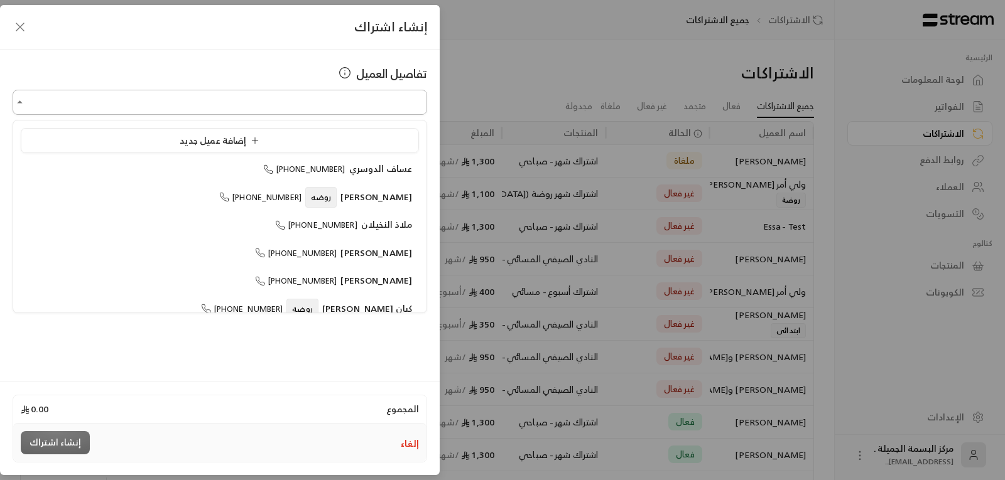
click at [261, 103] on input "اختر العميل" at bounding box center [220, 103] width 414 height 22
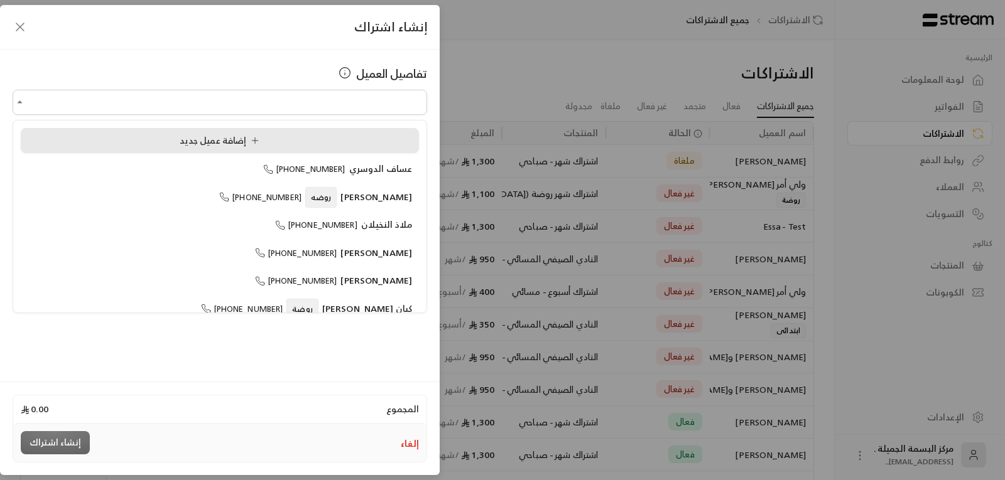
click at [163, 135] on div "إضافة عميل جديد" at bounding box center [220, 140] width 384 height 13
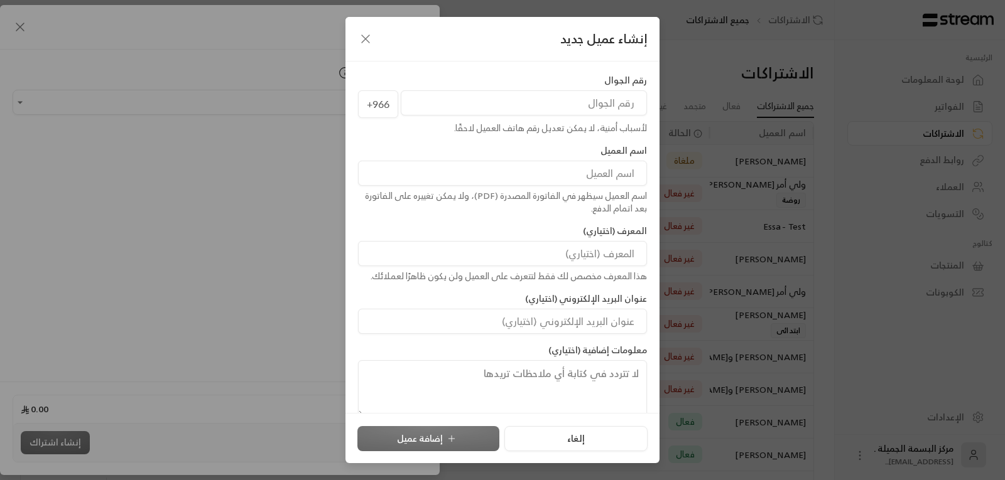
click at [551, 100] on input "tel" at bounding box center [524, 102] width 246 height 25
type input "538525337"
click at [603, 164] on input at bounding box center [502, 173] width 289 height 25
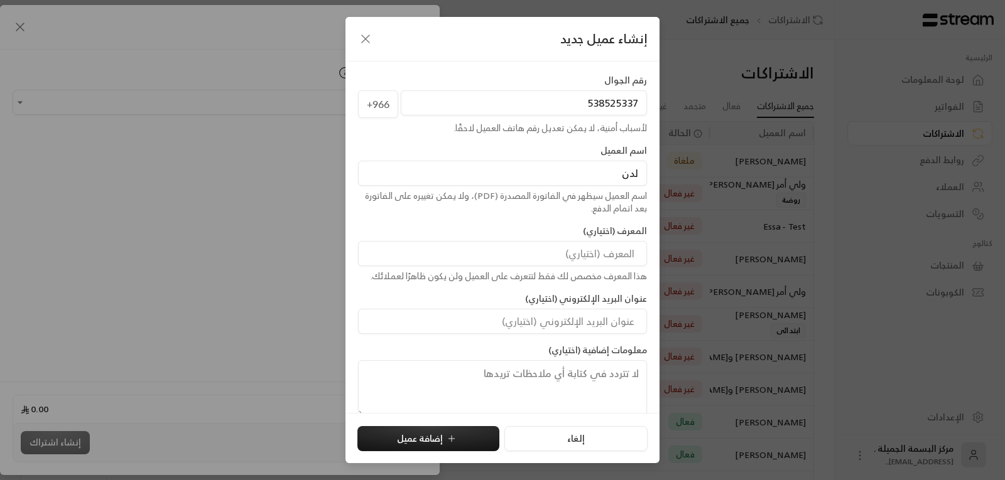
type input "[PERSON_NAME]"
click at [423, 439] on button "إضافة عميل" at bounding box center [428, 438] width 142 height 25
type input "**********"
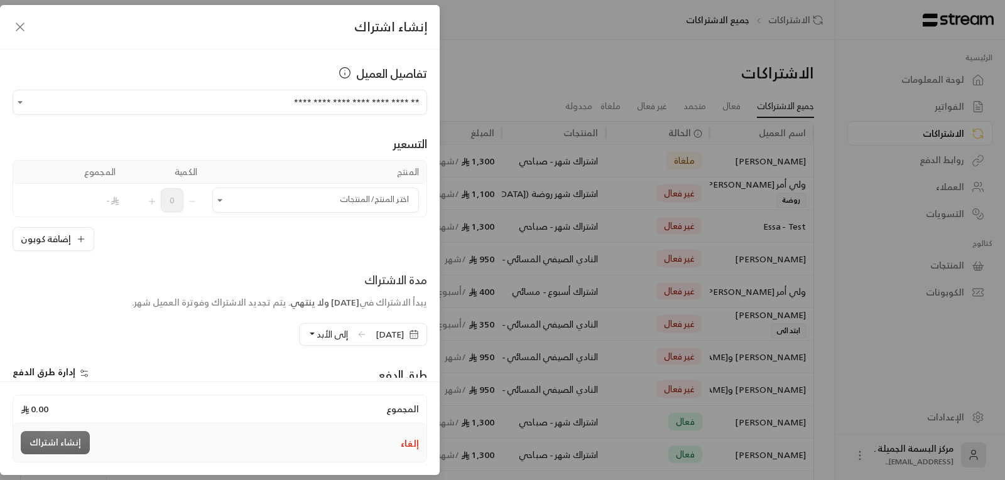
click at [368, 330] on span "[DATE]" at bounding box center [397, 334] width 59 height 23
click at [357, 335] on icon at bounding box center [362, 335] width 10 height 10
click at [417, 328] on span "[DATE]" at bounding box center [396, 334] width 43 height 13
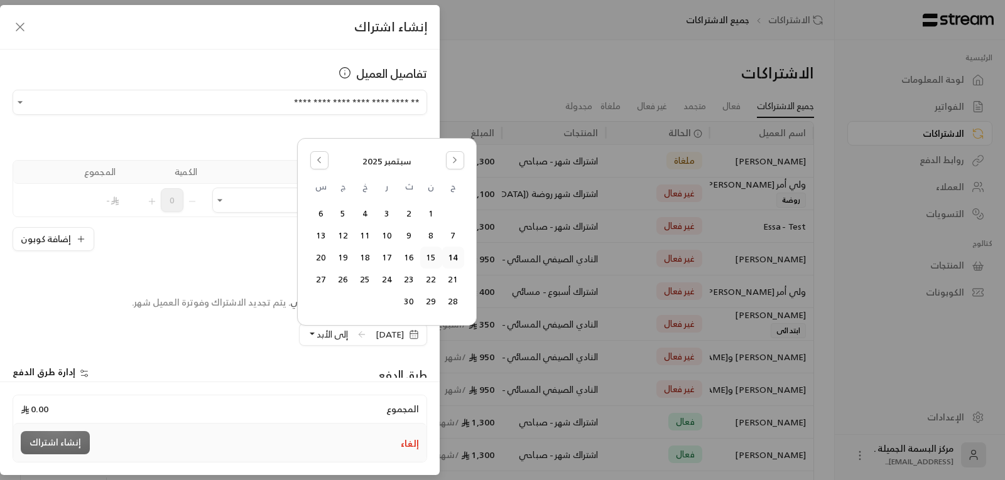
click at [431, 257] on button "15" at bounding box center [431, 257] width 21 height 21
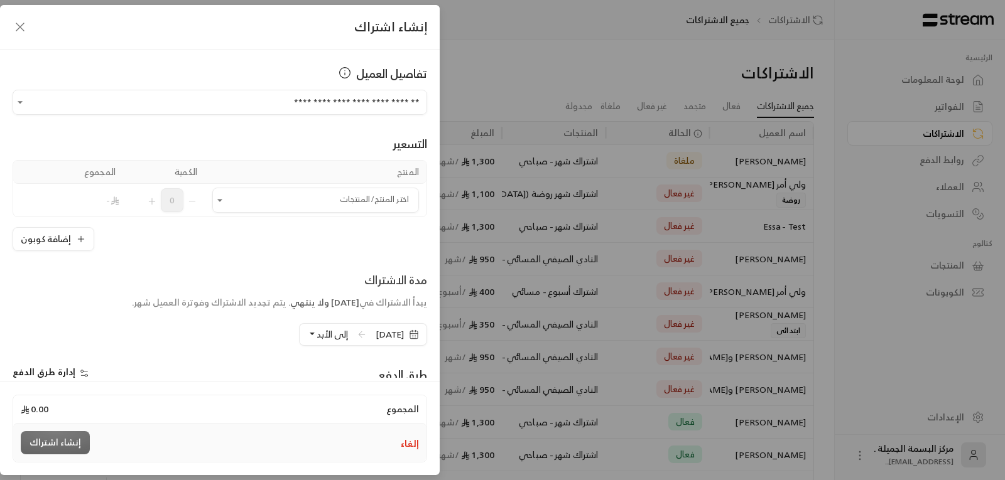
click at [316, 334] on span "إلى الأبد" at bounding box center [331, 334] width 31 height 16
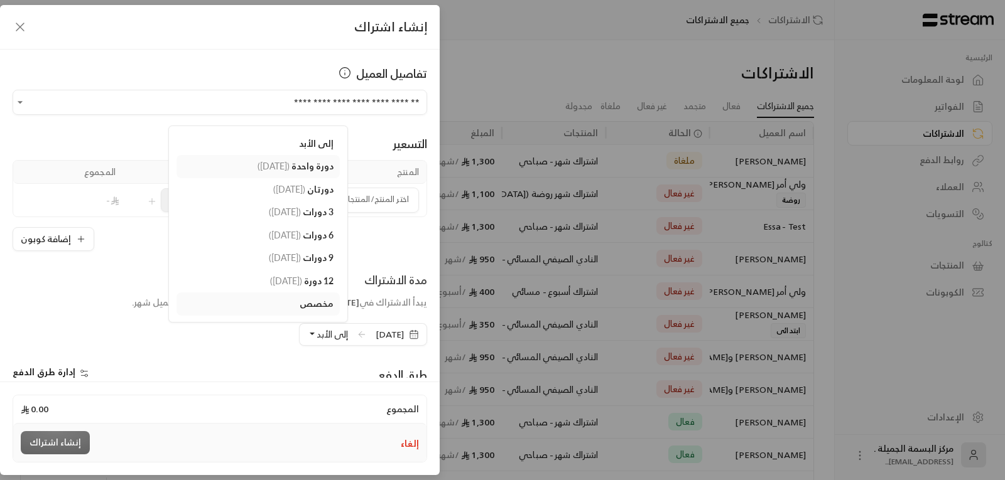
click at [263, 166] on span "( [DATE] )" at bounding box center [273, 166] width 32 height 11
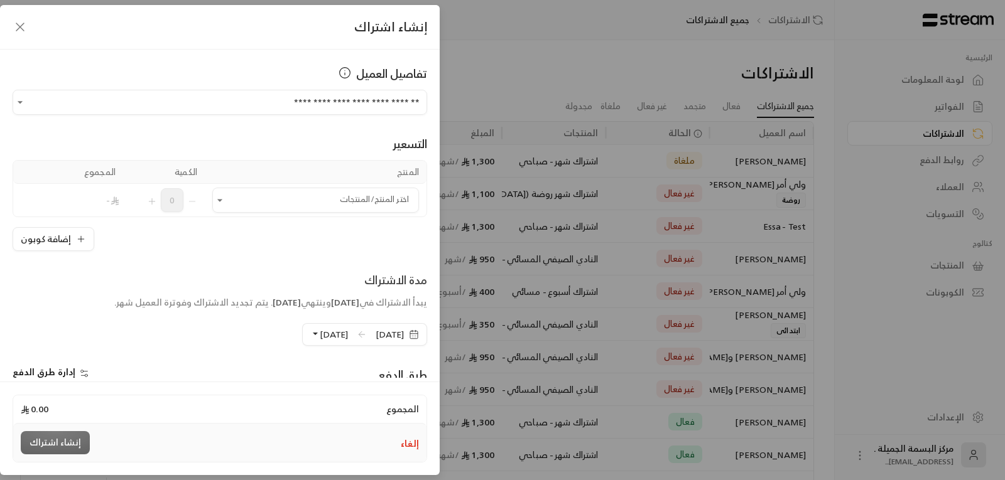
click at [374, 186] on td "اختر المنتج/المنتجات اختر المنتج/المنتجات" at bounding box center [316, 200] width 222 height 33
click at [369, 196] on input "اختر العميل" at bounding box center [315, 201] width 207 height 22
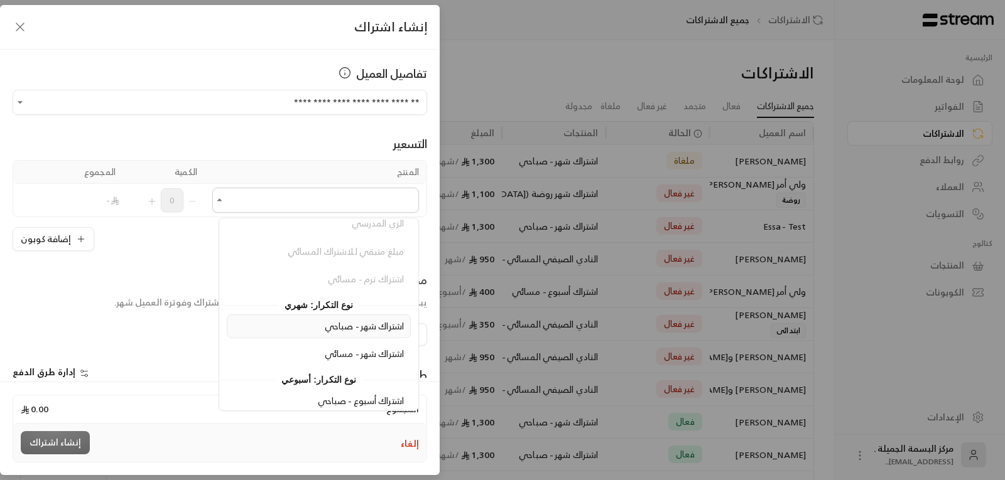
scroll to position [251, 0]
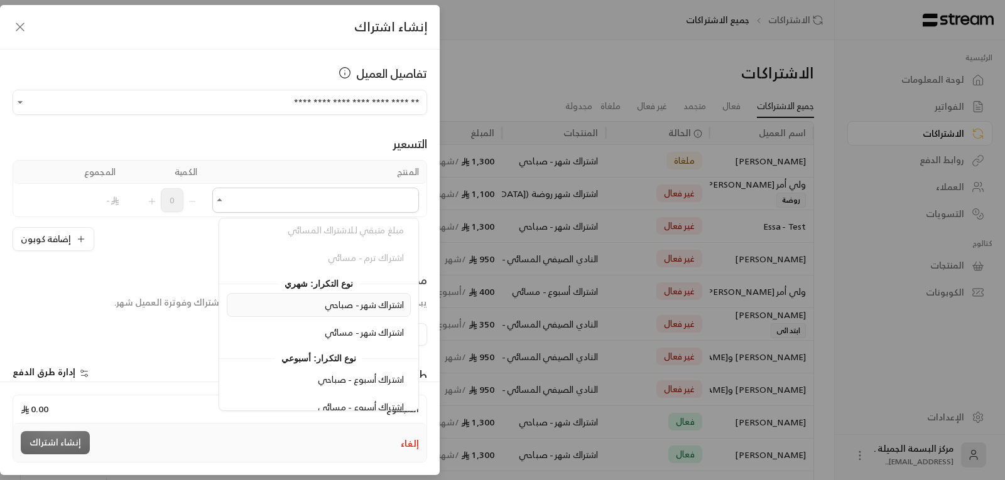
click at [350, 306] on span "اشتراك شهر - صباحي" at bounding box center [364, 305] width 79 height 16
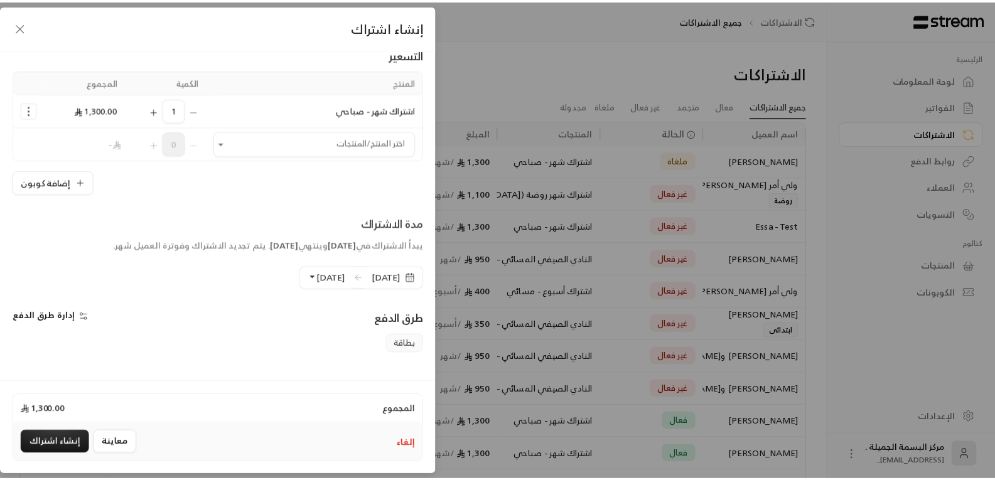
scroll to position [187, 0]
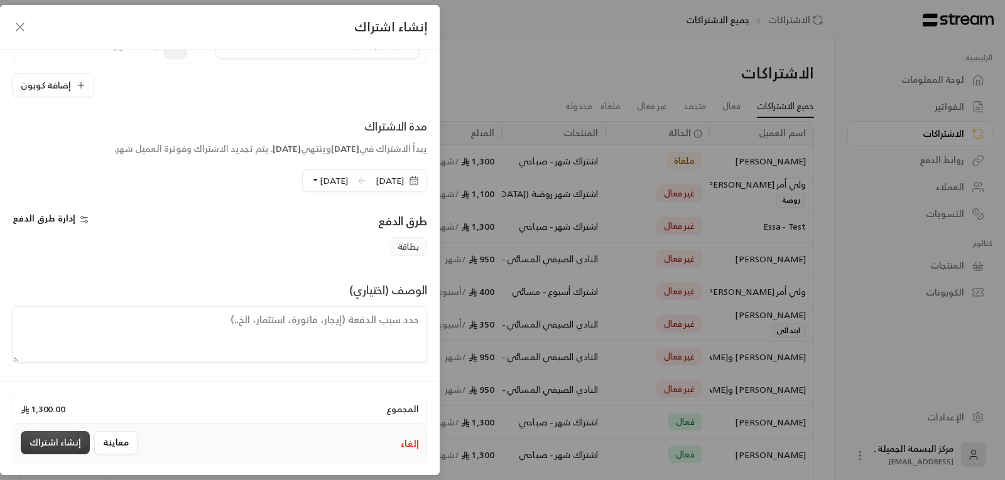
click at [60, 444] on button "إنشاء اشتراك" at bounding box center [55, 442] width 69 height 23
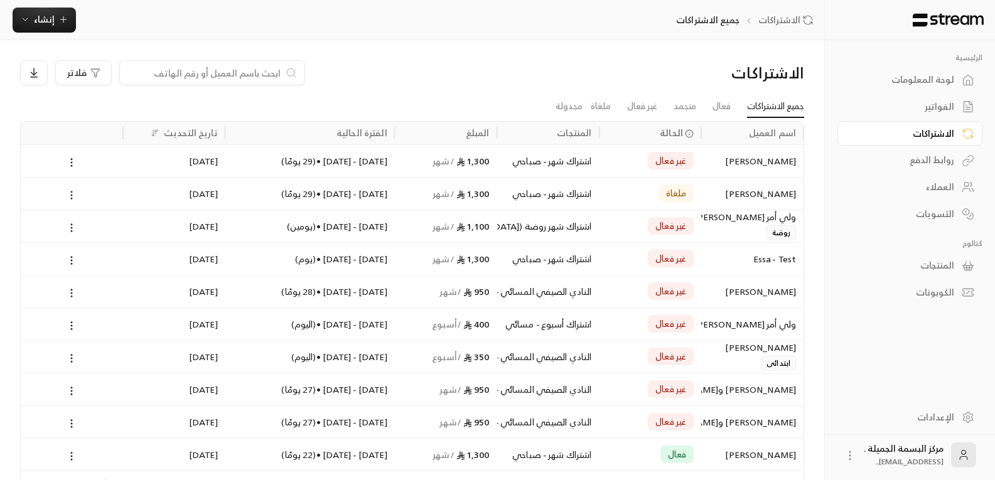
click at [69, 193] on icon at bounding box center [71, 195] width 11 height 11
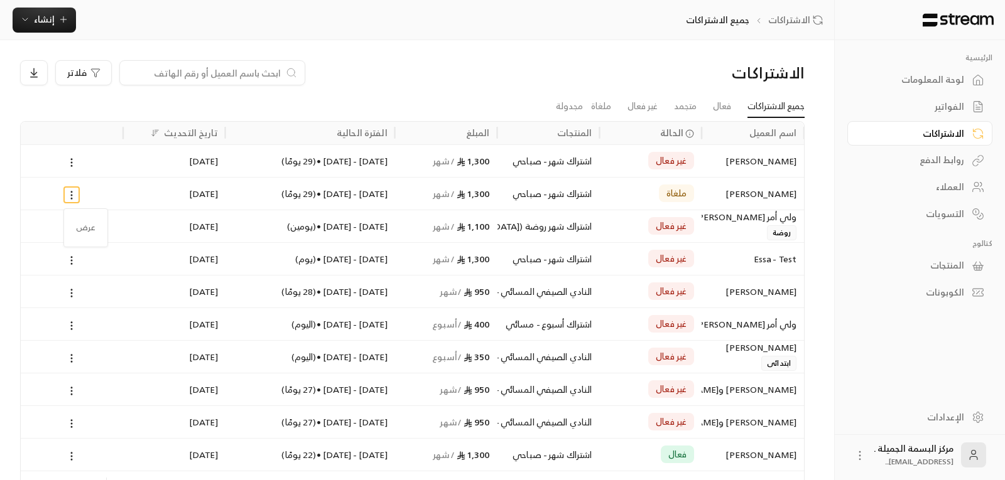
click at [666, 195] on div at bounding box center [502, 240] width 1005 height 480
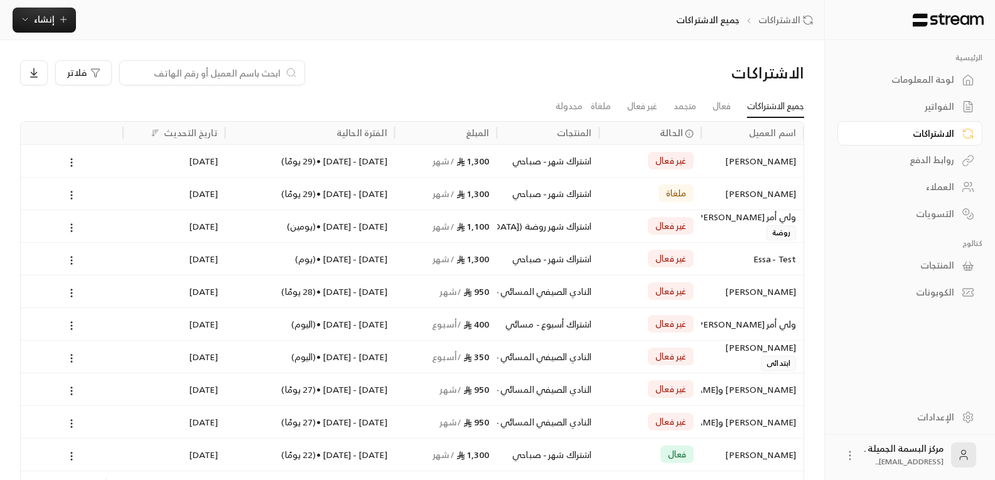
click at [558, 194] on div "اشتراك شهر - صباحي" at bounding box center [548, 194] width 87 height 32
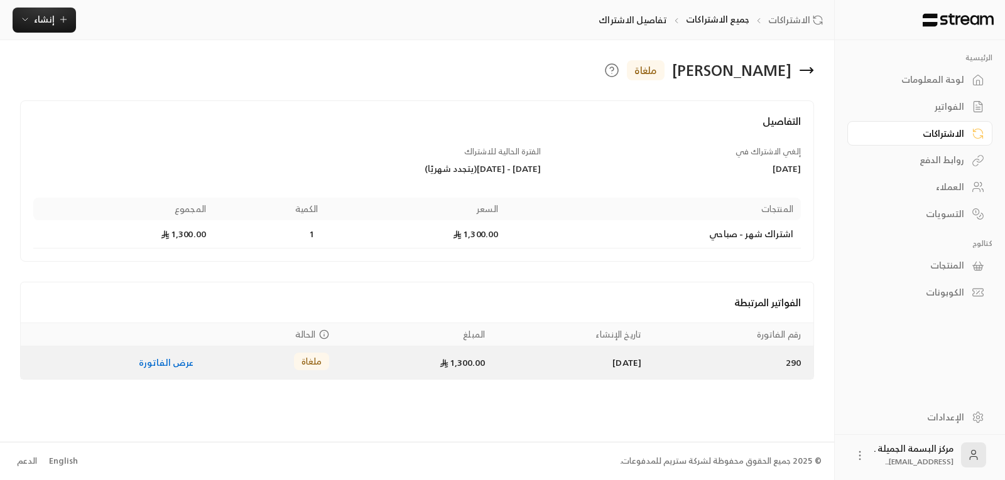
click at [152, 361] on link "عرض الفاتورة" at bounding box center [166, 363] width 55 height 16
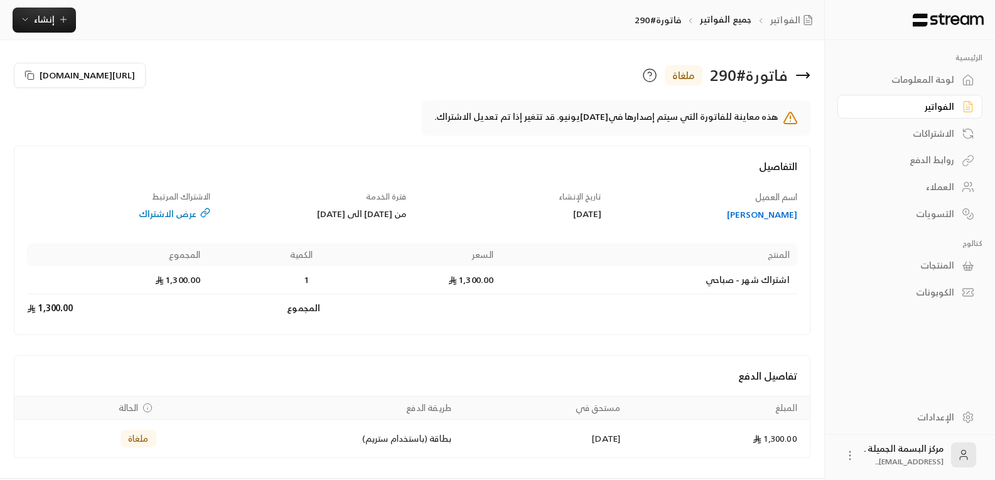
click at [143, 410] on circle "Payments" at bounding box center [147, 408] width 8 height 8
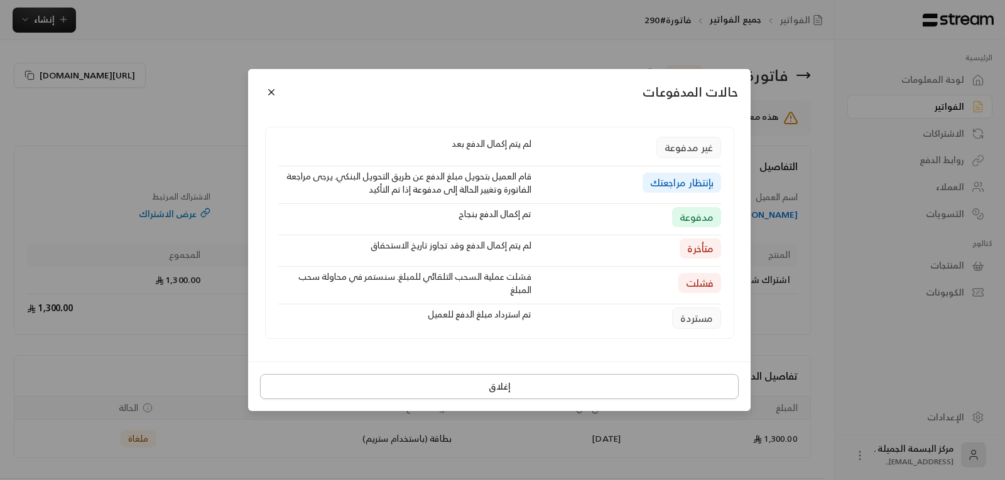
click at [503, 392] on button "إغلاق" at bounding box center [499, 386] width 478 height 25
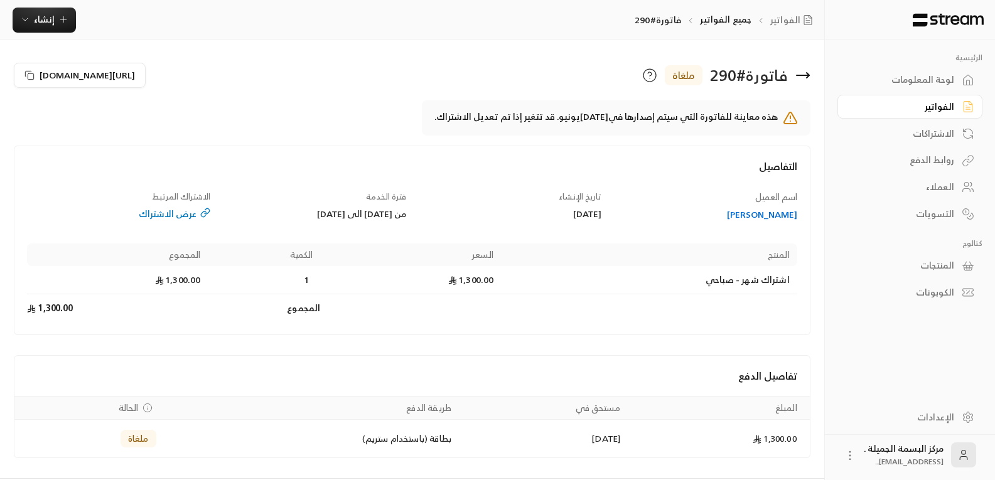
click at [738, 212] on div "[PERSON_NAME]" at bounding box center [705, 214] width 183 height 13
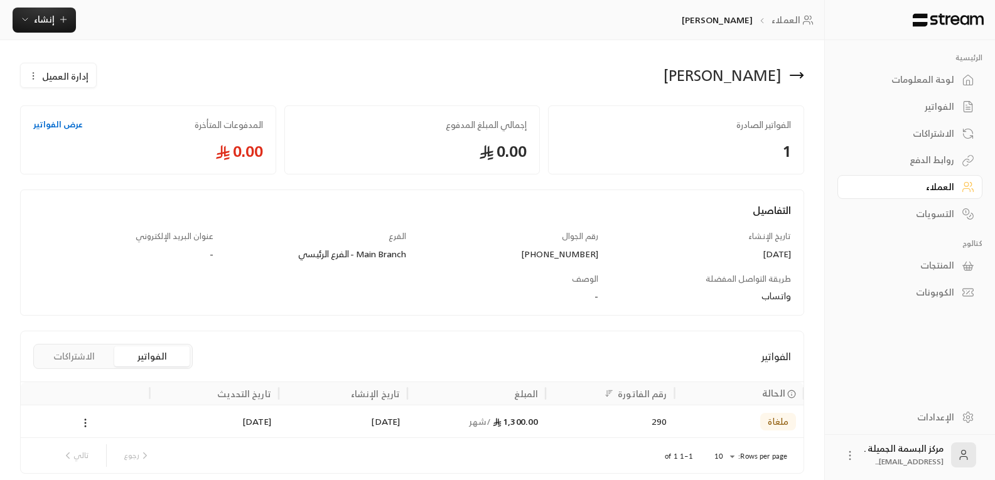
click at [65, 78] on span "إدارة العميل" at bounding box center [65, 76] width 46 height 13
click at [71, 138] on link "حذف" at bounding box center [68, 138] width 78 height 23
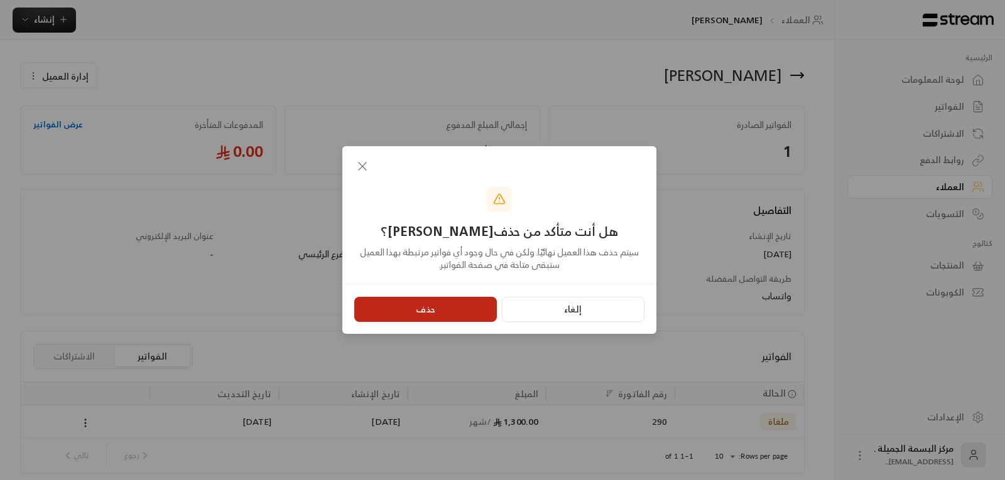
click at [412, 302] on button "حذف" at bounding box center [425, 309] width 143 height 25
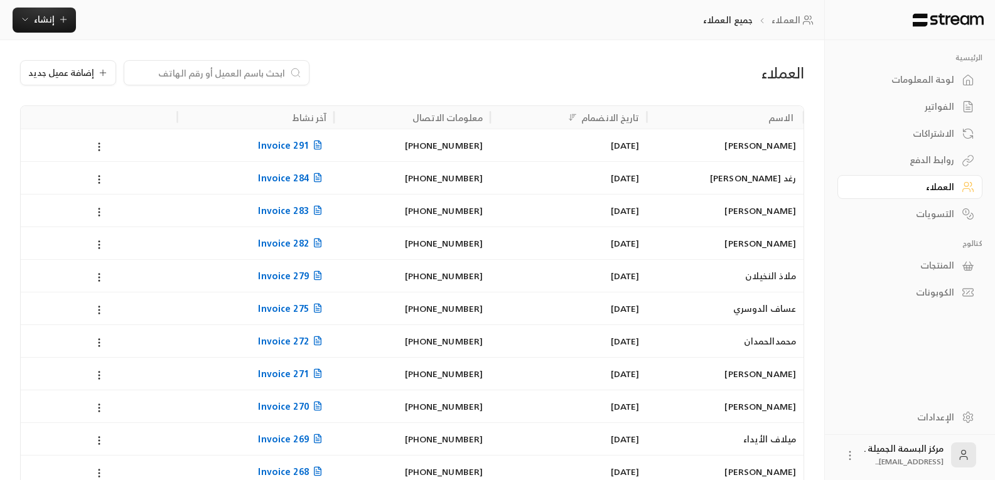
click at [262, 150] on span "Invoice 291" at bounding box center [292, 145] width 68 height 16
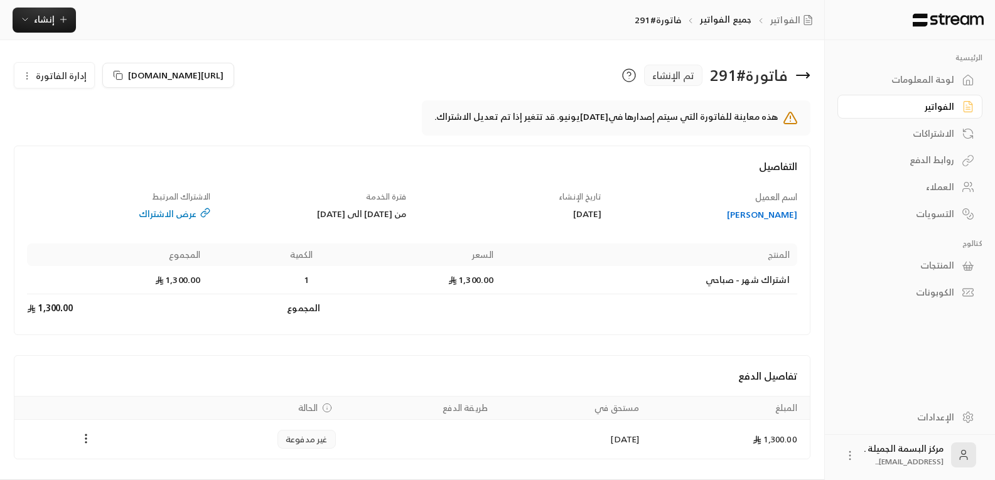
click at [799, 75] on icon at bounding box center [803, 75] width 13 height 0
